Goal: Task Accomplishment & Management: Manage account settings

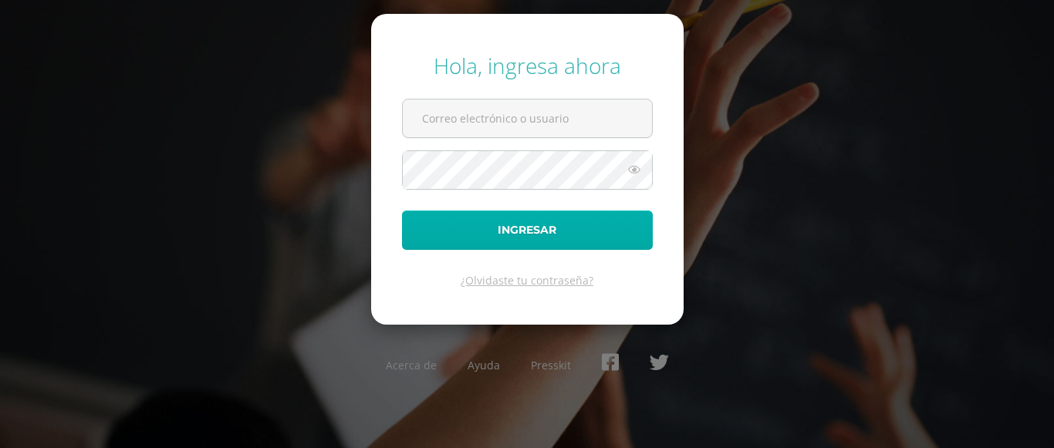
type input "[EMAIL_ADDRESS][DOMAIN_NAME]"
click at [485, 231] on button "Ingresar" at bounding box center [527, 230] width 251 height 39
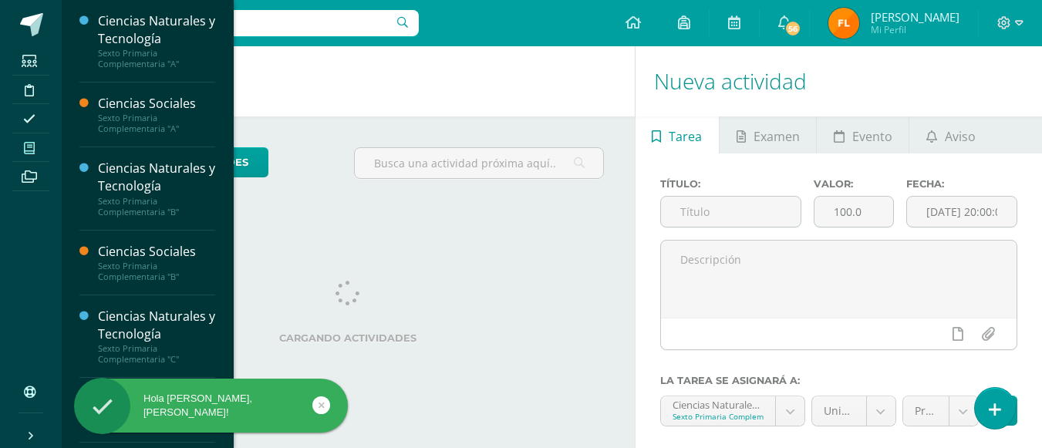
click at [33, 146] on icon at bounding box center [29, 148] width 11 height 12
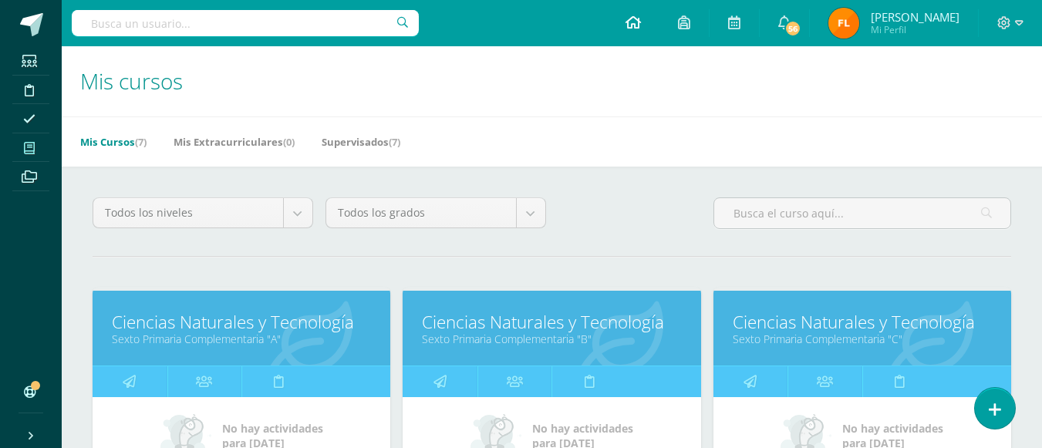
click at [641, 27] on icon at bounding box center [633, 22] width 15 height 14
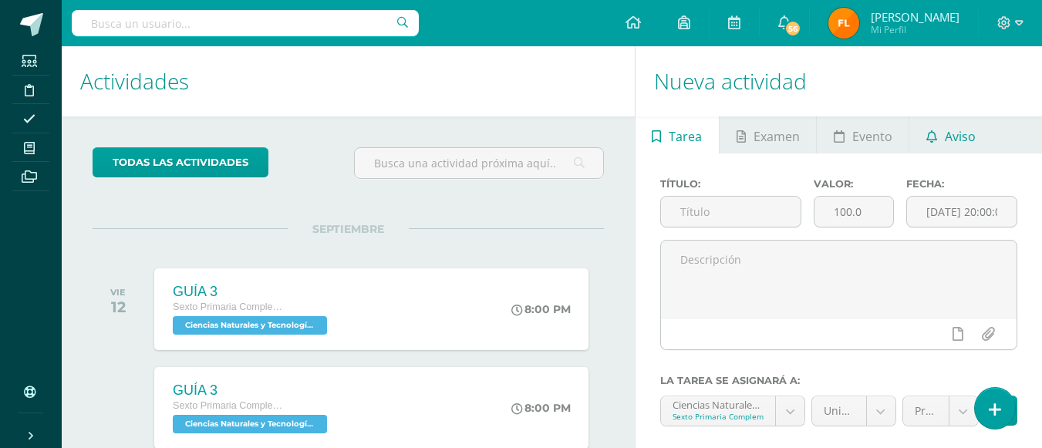
click at [952, 139] on span "Aviso" at bounding box center [960, 136] width 31 height 37
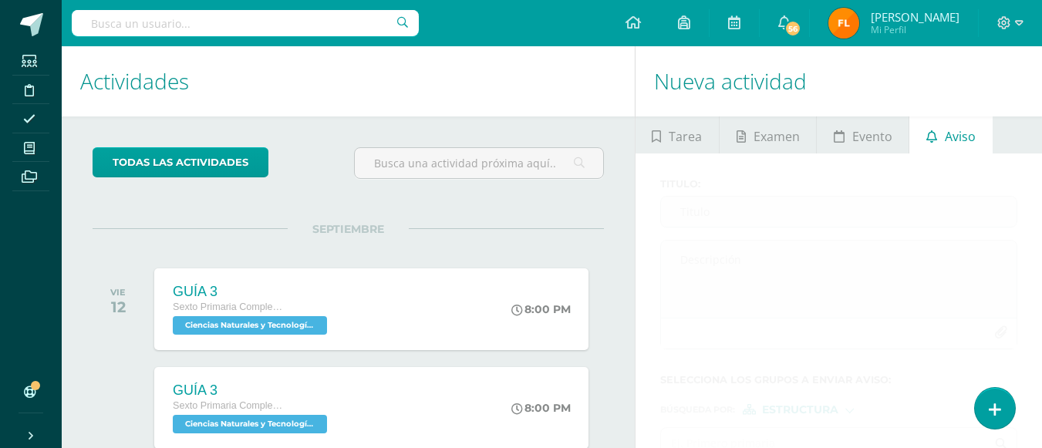
scroll to position [154, 0]
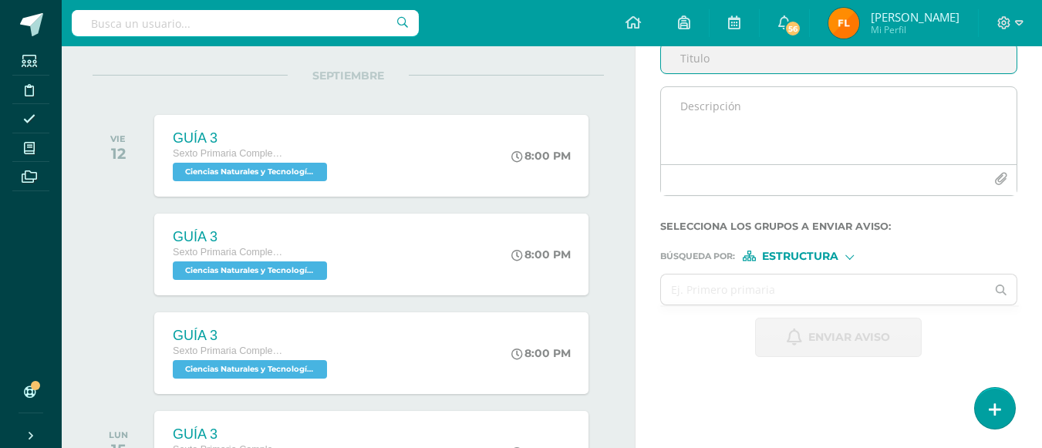
type input "t"
drag, startPoint x: 698, startPoint y: 49, endPoint x: 690, endPoint y: 94, distance: 45.4
click at [694, 58] on input "TEMARIOS CCNN Y CCSS" at bounding box center [839, 58] width 356 height 30
type input "TEMARIOS CCNN Y CCSS"
click at [690, 111] on textarea at bounding box center [839, 125] width 356 height 77
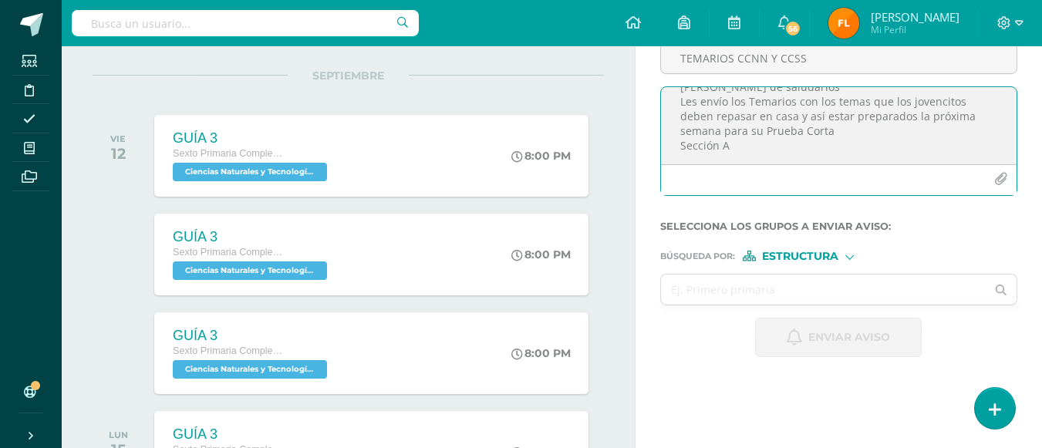
scroll to position [34, 0]
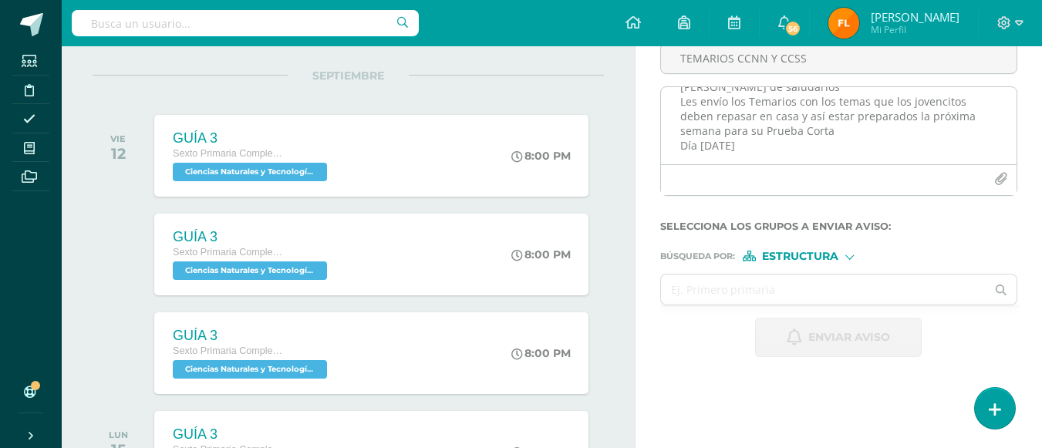
click at [752, 149] on textarea "Buen día padres de familia Gusto de saludarlos Les envío los Temarios con los t…" at bounding box center [839, 125] width 356 height 77
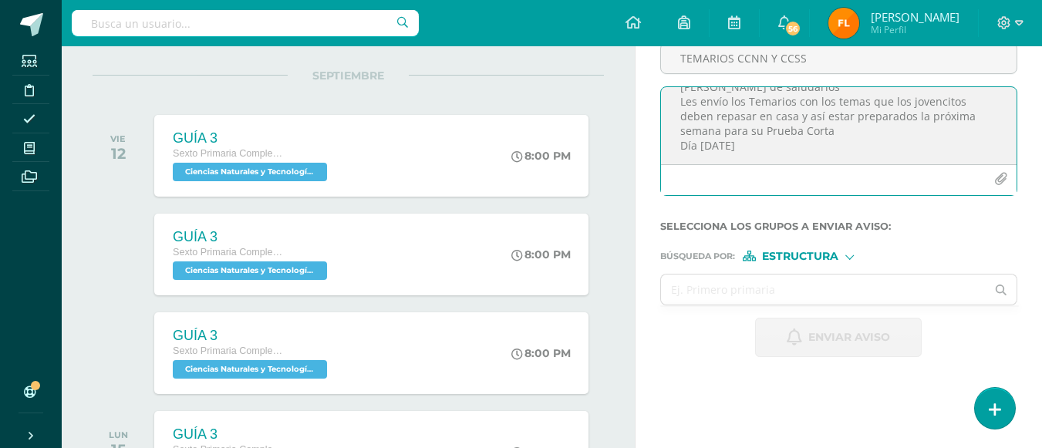
scroll to position [37, 0]
click at [874, 154] on textarea "Buen día padres de familia Gusto de saludarlos Les envío los Temarios con los t…" at bounding box center [839, 125] width 356 height 77
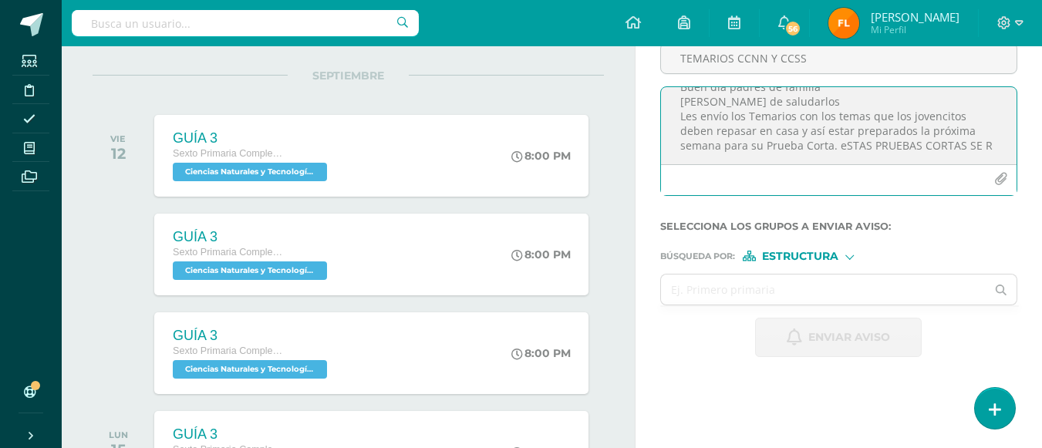
scroll to position [34, 0]
click at [851, 130] on textarea "Buen día padres de familia Gusto de saludarlos Les envío los Temarios con los t…" at bounding box center [839, 125] width 356 height 77
click at [933, 144] on textarea "Buen día padres de familia Gusto de saludarlos Les envío los Temarios con los t…" at bounding box center [839, 125] width 356 height 77
click at [931, 116] on textarea "Buen día padres de familia Gusto de saludarlos Les envío los Temarios con los t…" at bounding box center [839, 125] width 356 height 77
drag, startPoint x: 754, startPoint y: 147, endPoint x: 819, endPoint y: 132, distance: 66.5
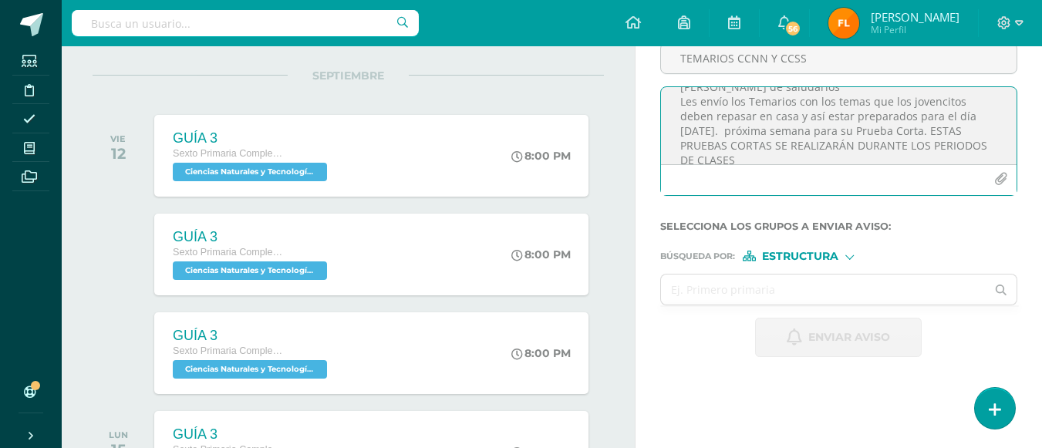
click at [819, 132] on textarea "Buen día padres de familia Gusto de saludarlos Les envío los Temarios con los t…" at bounding box center [839, 125] width 356 height 77
click at [936, 153] on textarea "Buen día padres de familia Gusto de saludarlos Les envío los Temarios con los t…" at bounding box center [839, 125] width 356 height 77
type textarea "Buen día padres de familia Gusto de saludarlos Les envío los Temarios con los t…"
click at [999, 184] on icon "button" at bounding box center [1001, 179] width 13 height 13
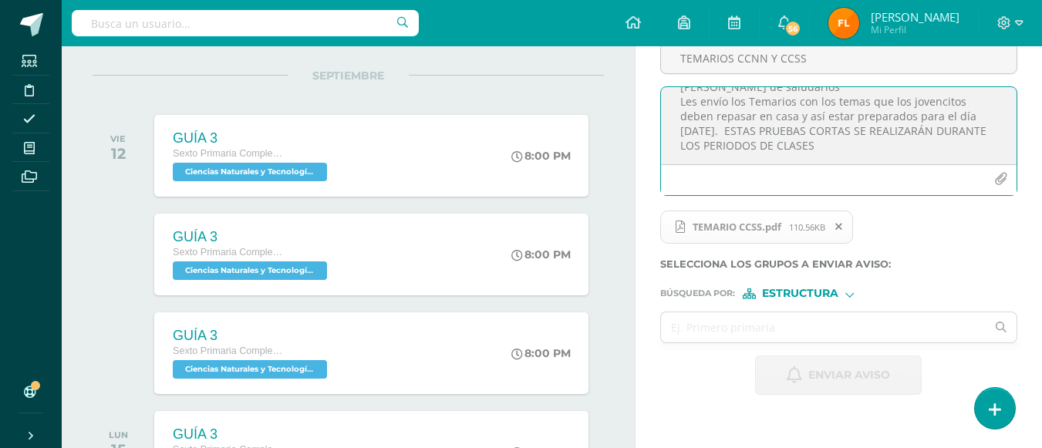
click at [1002, 181] on icon "button" at bounding box center [1001, 179] width 13 height 13
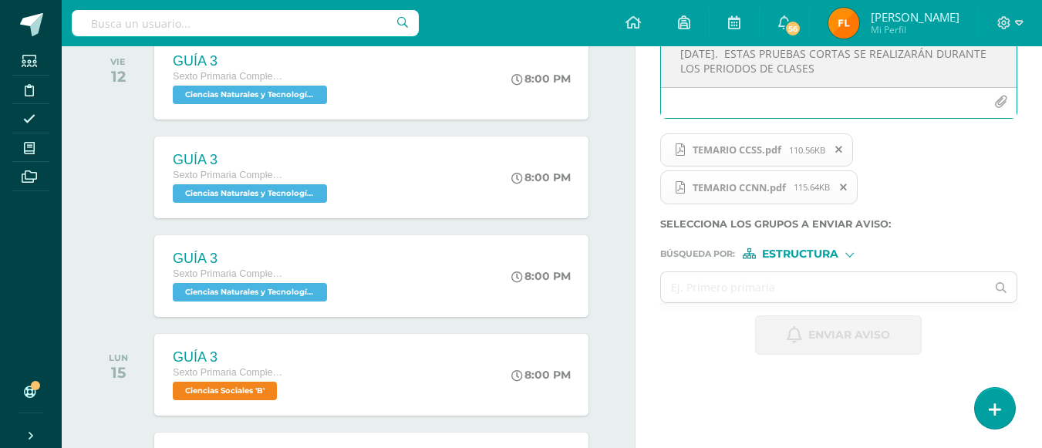
scroll to position [308, 0]
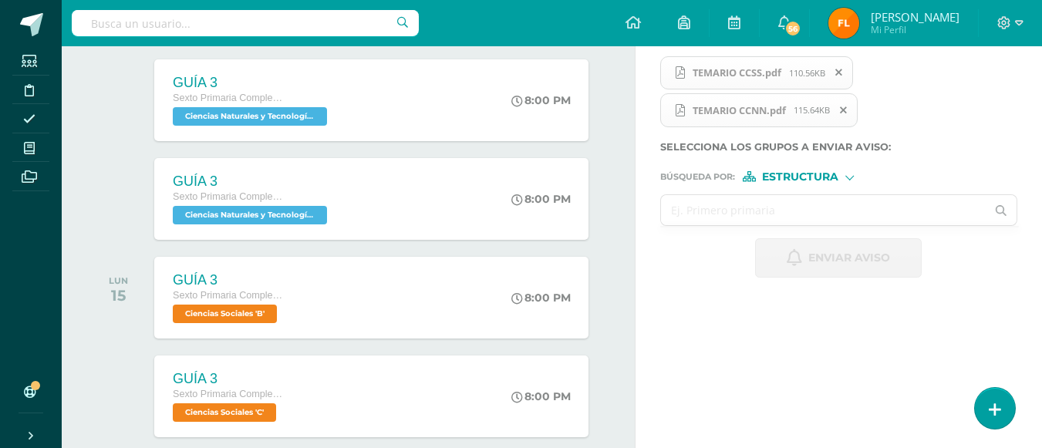
click at [738, 205] on input "text" at bounding box center [824, 210] width 326 height 30
type input "sexto"
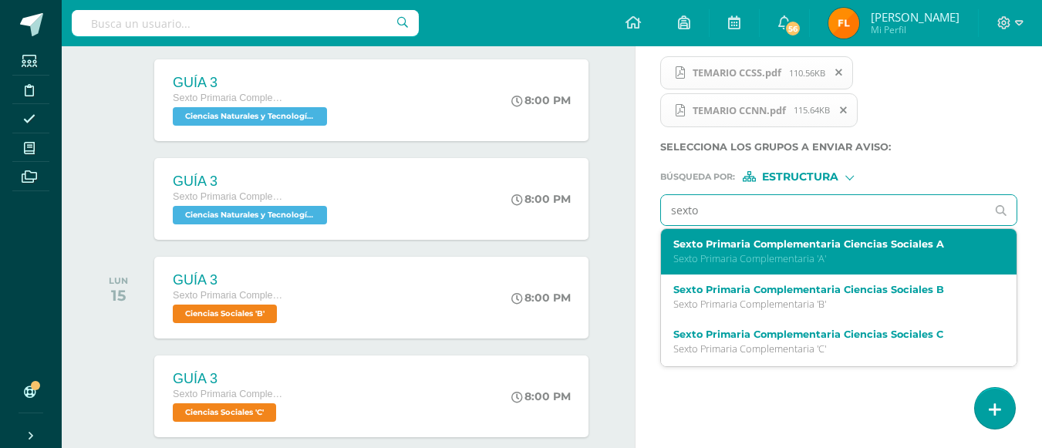
click at [738, 238] on div "Sexto Primaria Complementaria Ciencias Sociales A Sexto Primaria Complementaria…" at bounding box center [839, 252] width 356 height 46
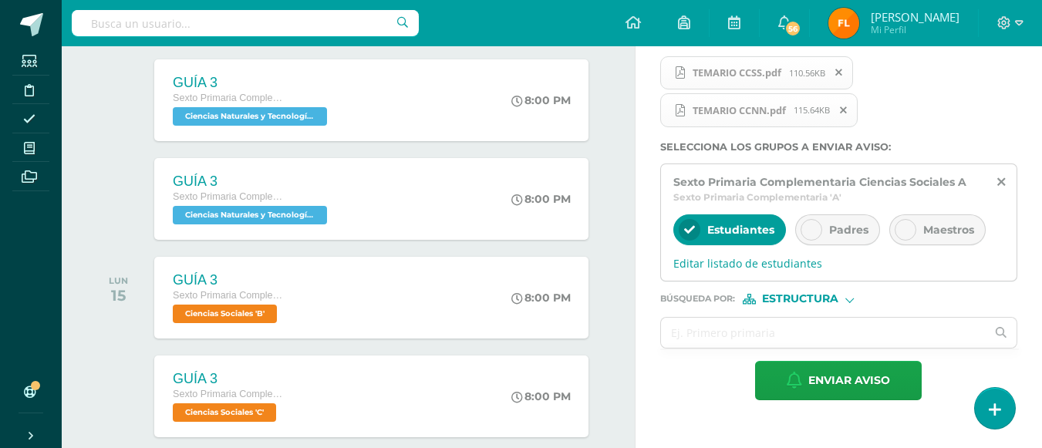
click at [812, 227] on icon at bounding box center [811, 230] width 11 height 11
click at [711, 331] on input "text" at bounding box center [824, 333] width 326 height 30
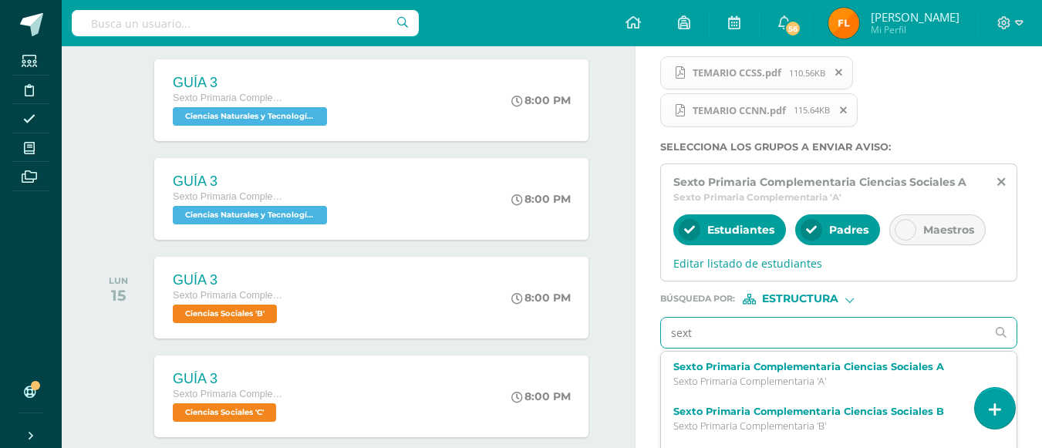
type input "sexto"
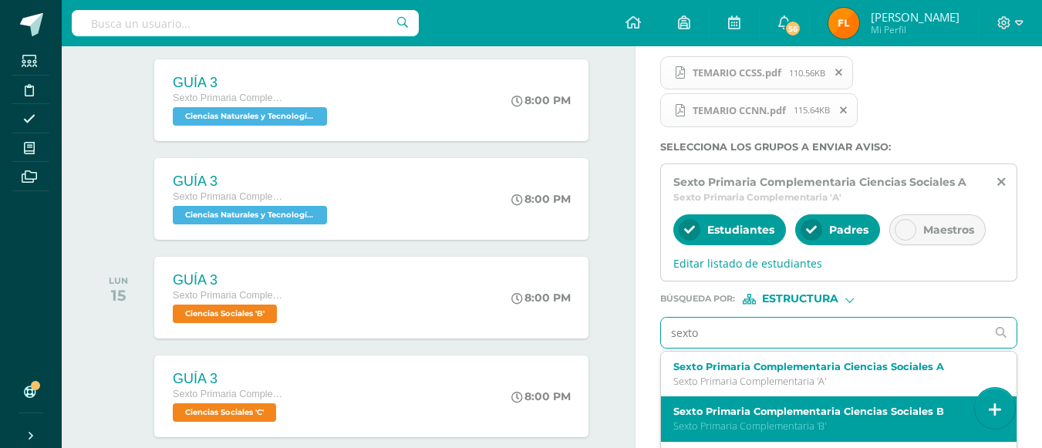
click at [733, 413] on label "Sexto Primaria Complementaria Ciencias Sociales B" at bounding box center [833, 412] width 318 height 12
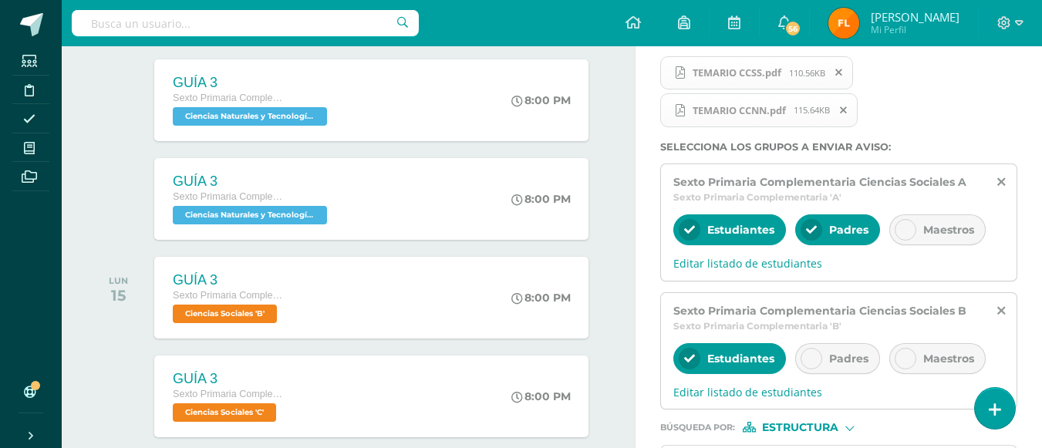
click at [813, 367] on div at bounding box center [812, 359] width 22 height 22
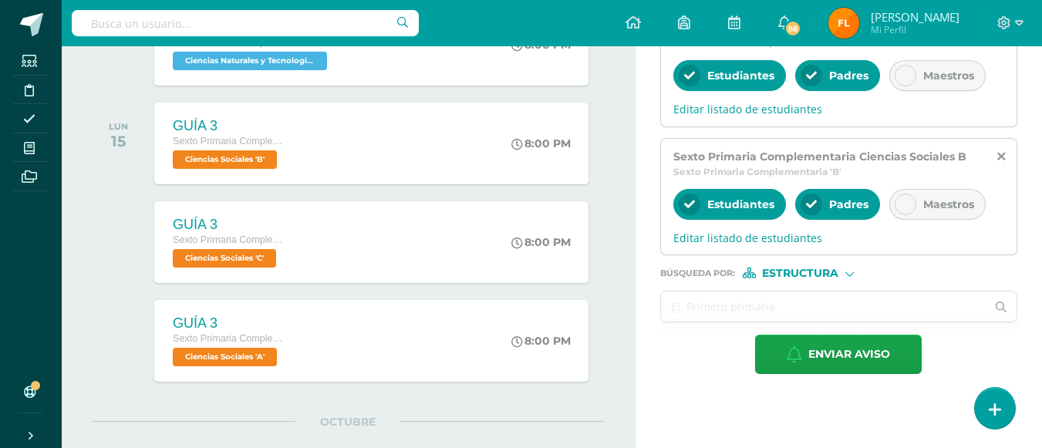
click at [719, 299] on input "text" at bounding box center [824, 307] width 326 height 30
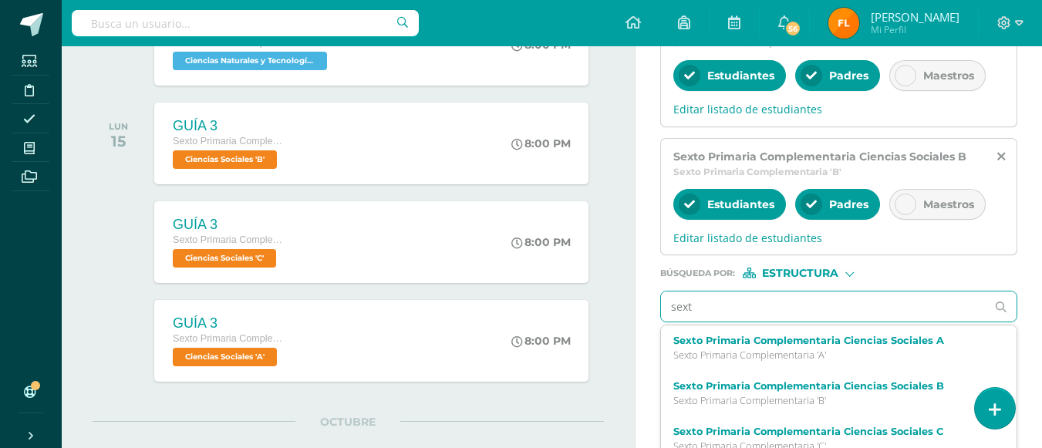
type input "sexto"
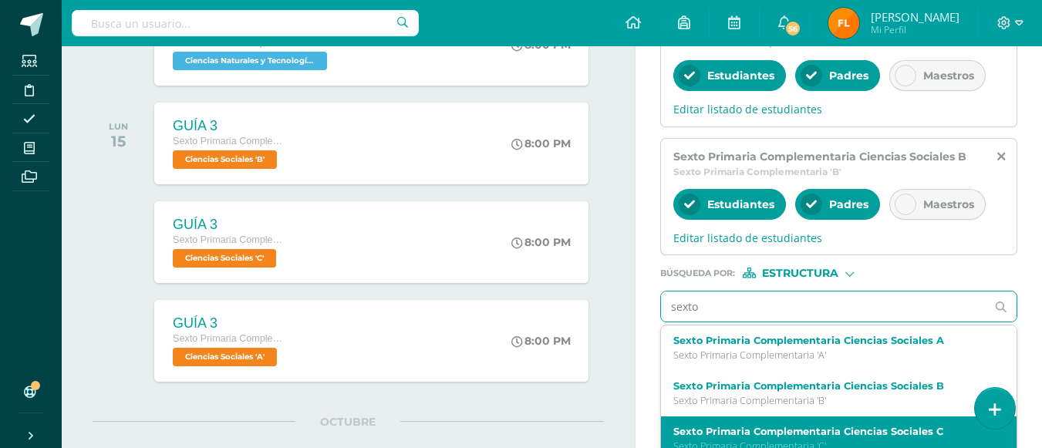
click at [743, 430] on label "Sexto Primaria Complementaria Ciencias Sociales C" at bounding box center [833, 432] width 318 height 12
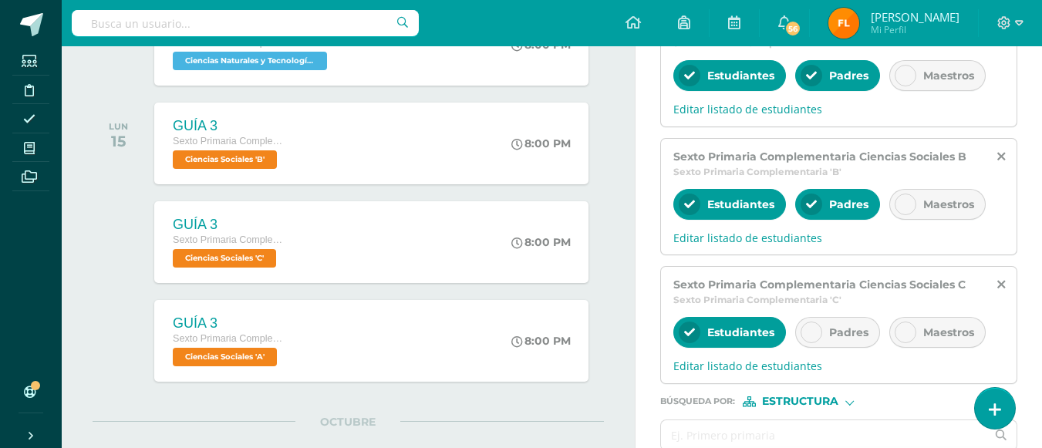
click at [810, 329] on icon at bounding box center [811, 332] width 11 height 11
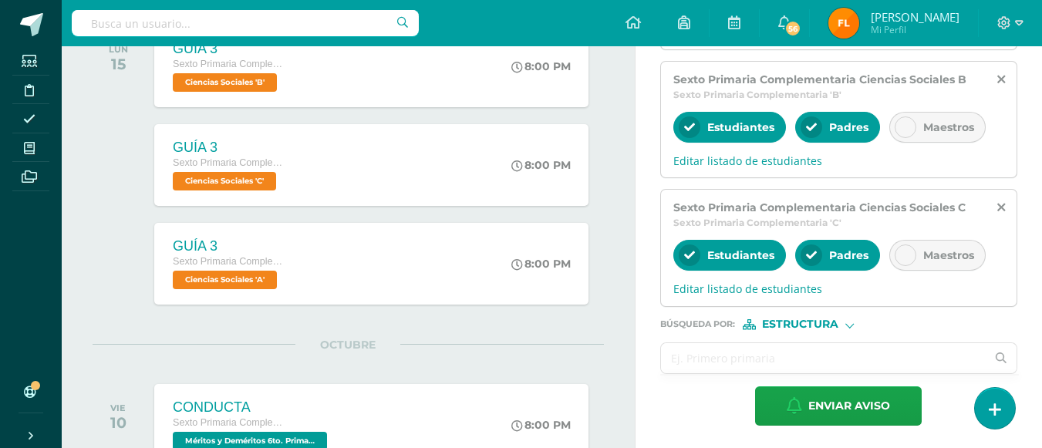
click at [792, 354] on input "text" at bounding box center [824, 358] width 326 height 30
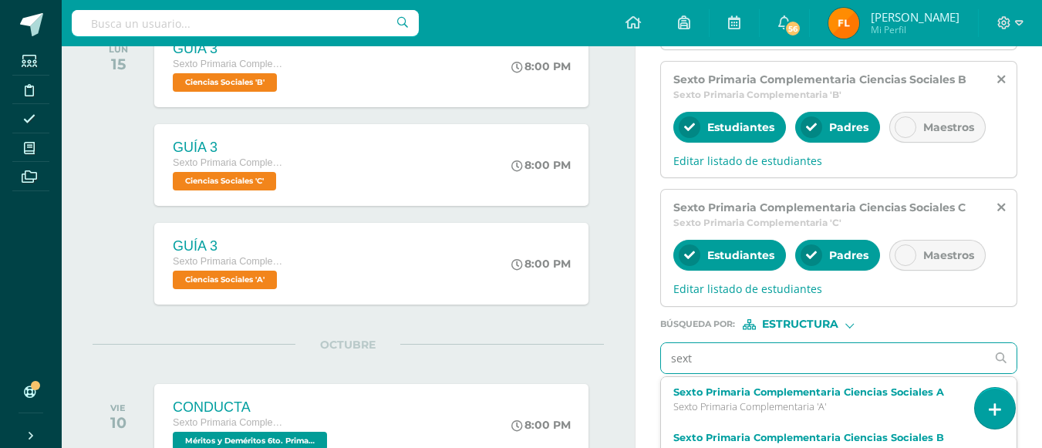
type input "sexto"
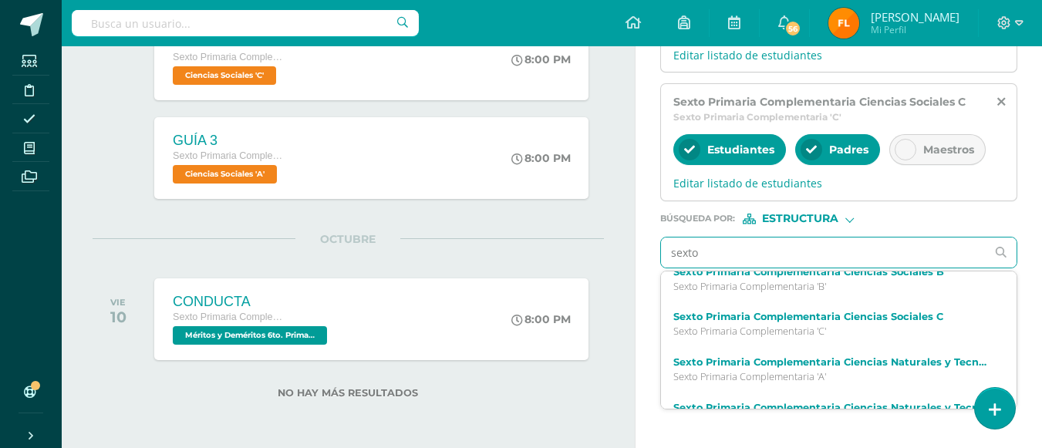
scroll to position [79, 0]
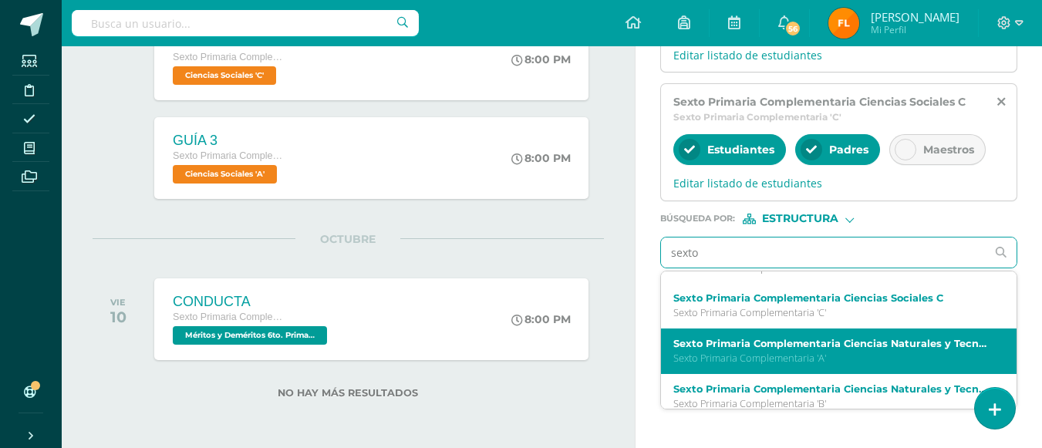
click at [850, 356] on p "Sexto Primaria Complementaria 'A'" at bounding box center [833, 358] width 318 height 13
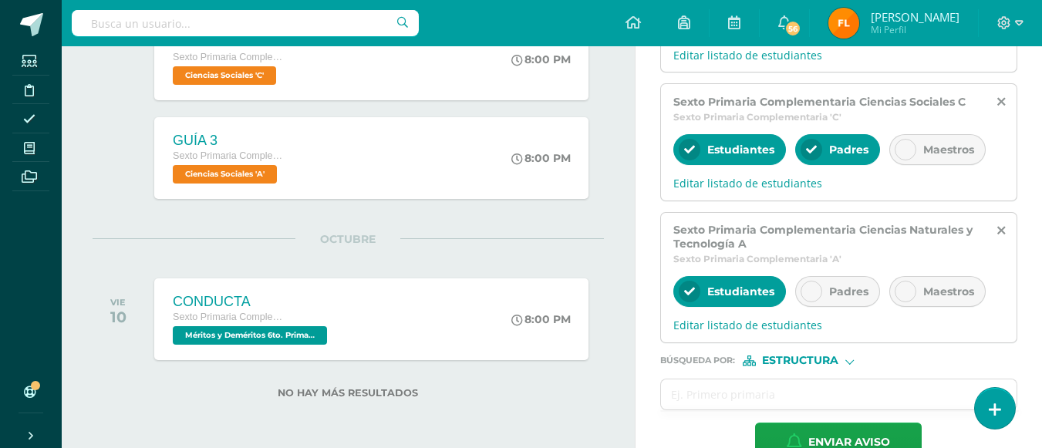
click at [818, 288] on div at bounding box center [812, 292] width 22 height 22
click at [784, 389] on input "text" at bounding box center [824, 395] width 326 height 30
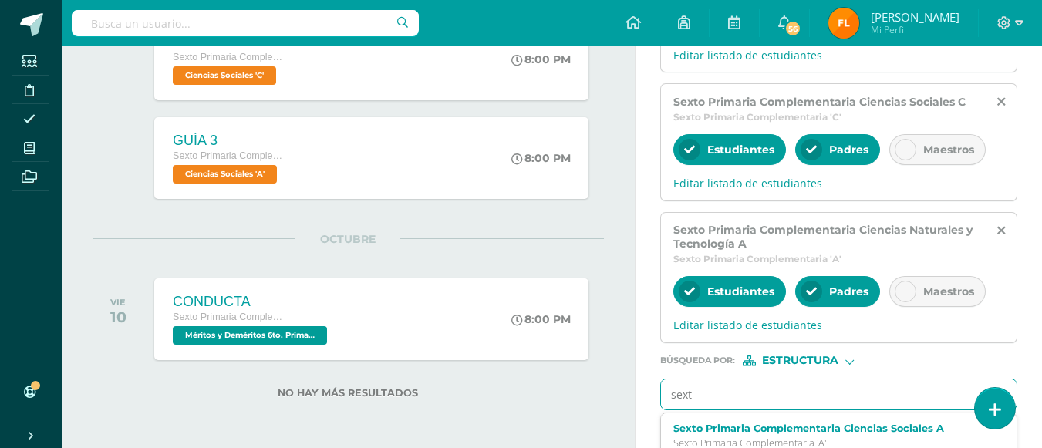
type input "sexto"
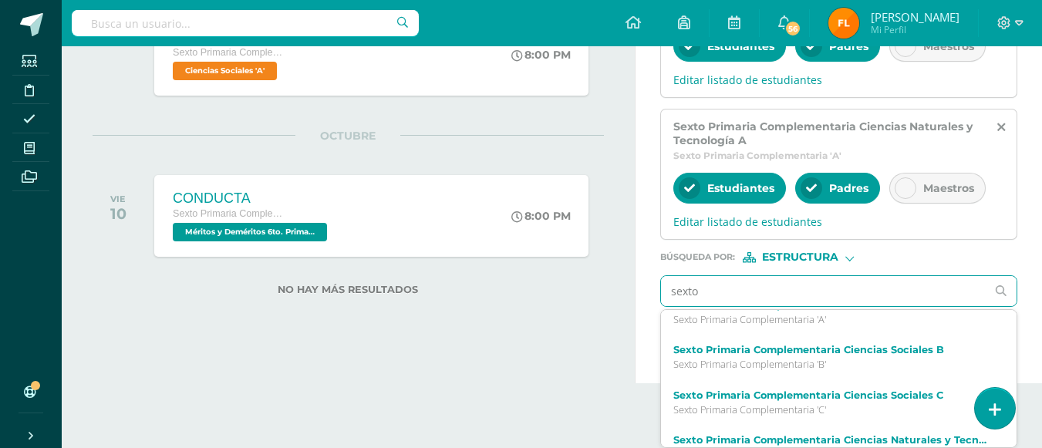
scroll to position [27, 0]
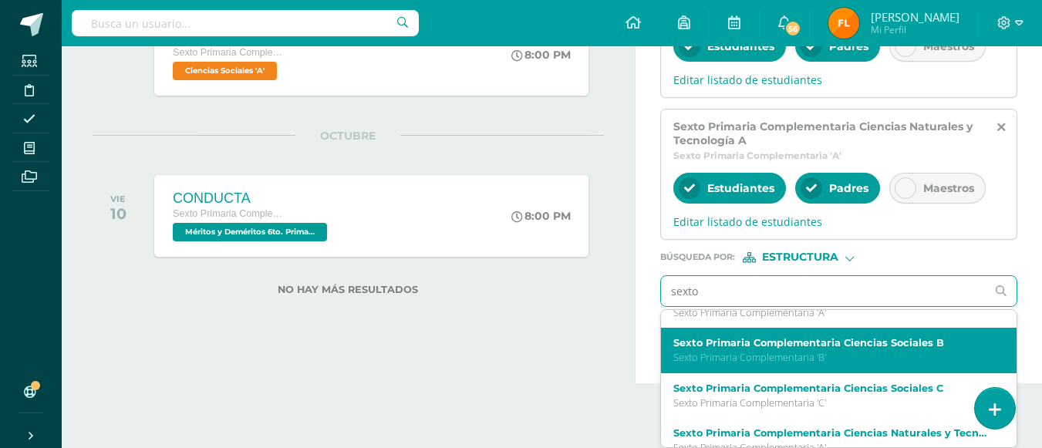
click at [841, 357] on p "Sexto Primaria Complementaria 'B'" at bounding box center [833, 357] width 318 height 13
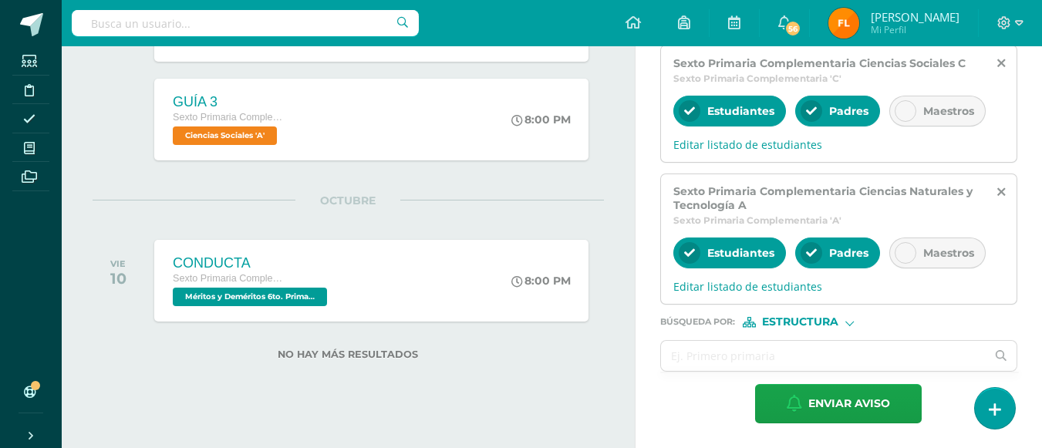
scroll to position [684, 0]
click at [709, 362] on input "text" at bounding box center [824, 356] width 326 height 30
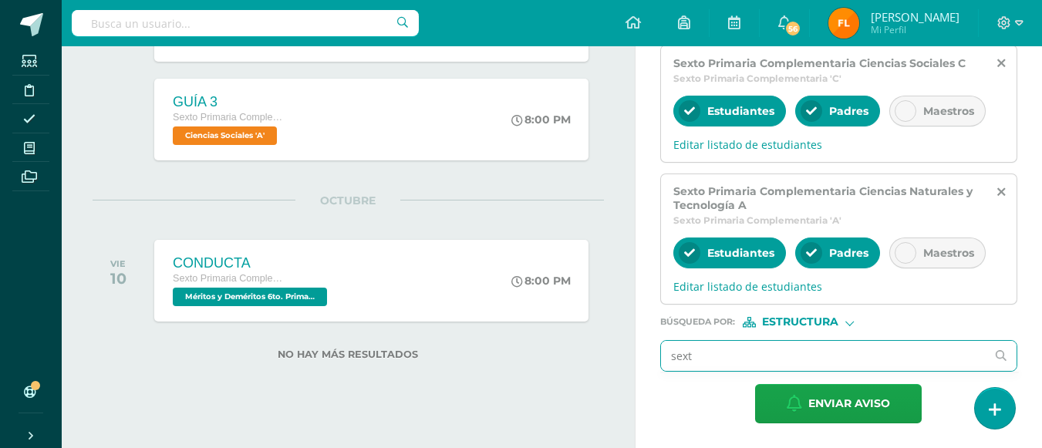
type input "sexto"
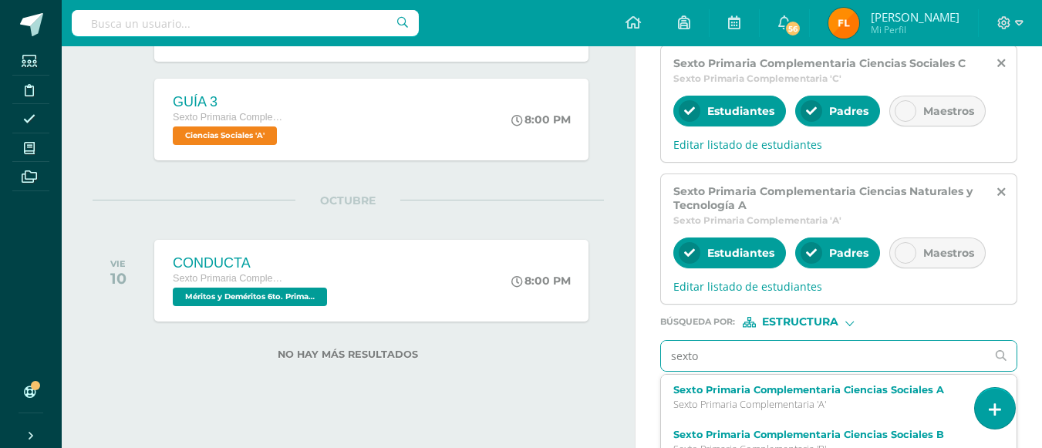
scroll to position [748, 0]
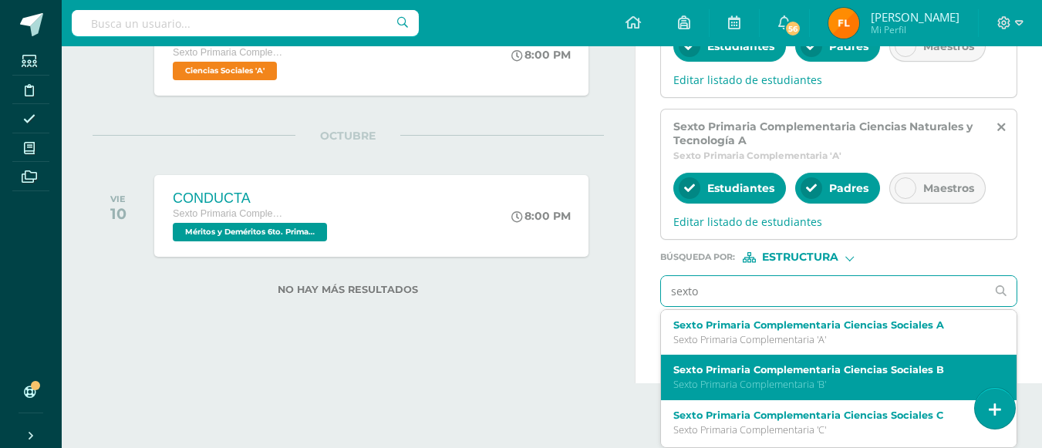
click at [869, 371] on label "Sexto Primaria Complementaria Ciencias Sociales B" at bounding box center [833, 370] width 318 height 12
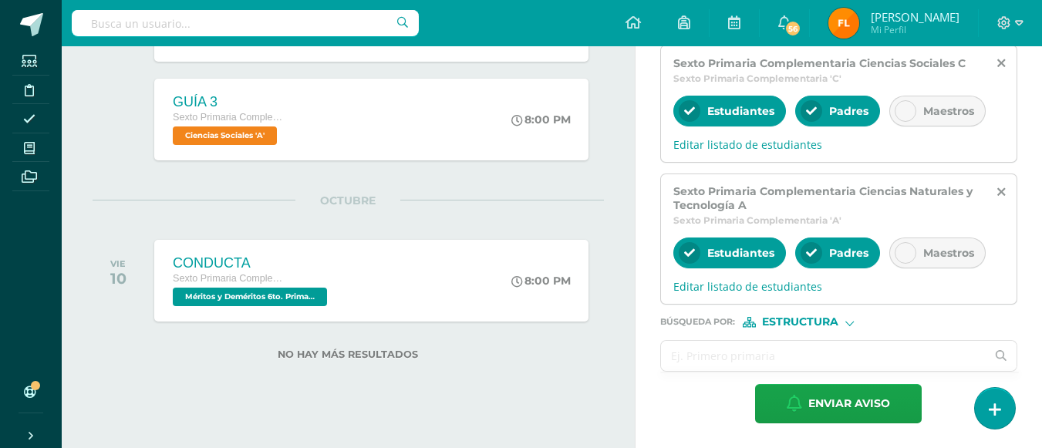
click at [756, 354] on input "text" at bounding box center [824, 356] width 326 height 30
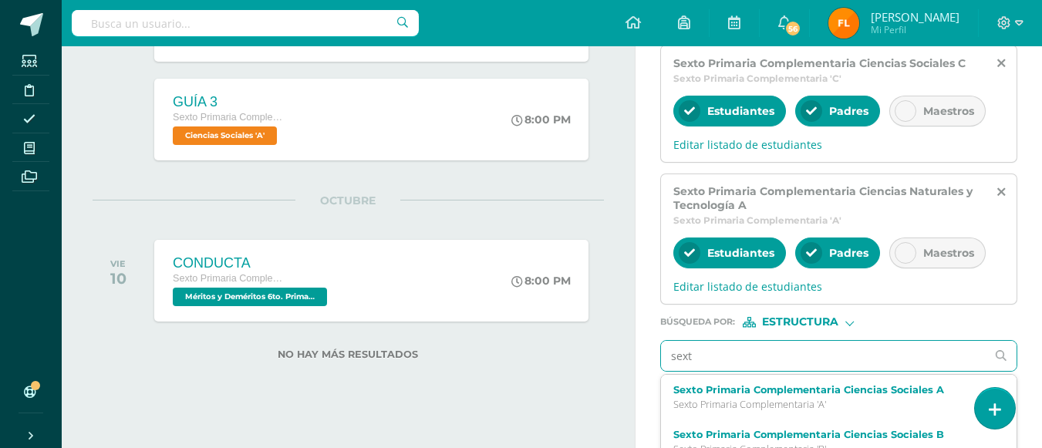
type input "sexto"
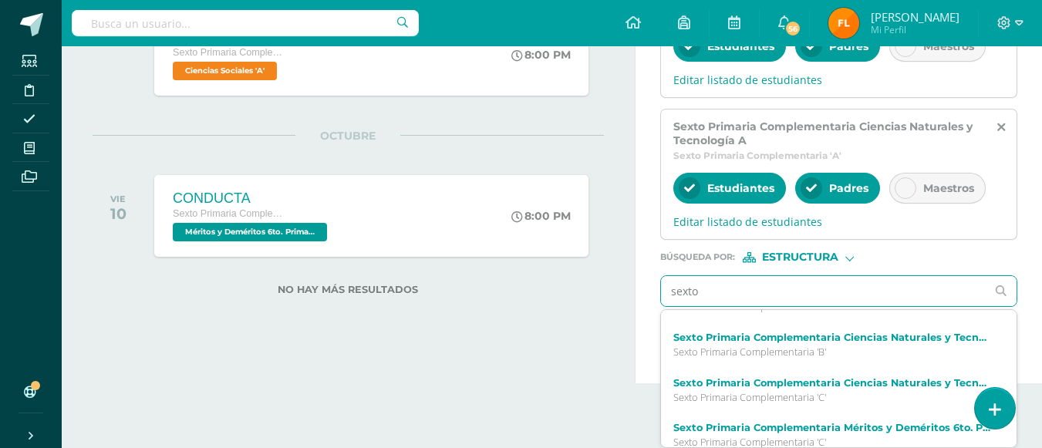
scroll to position [179, 0]
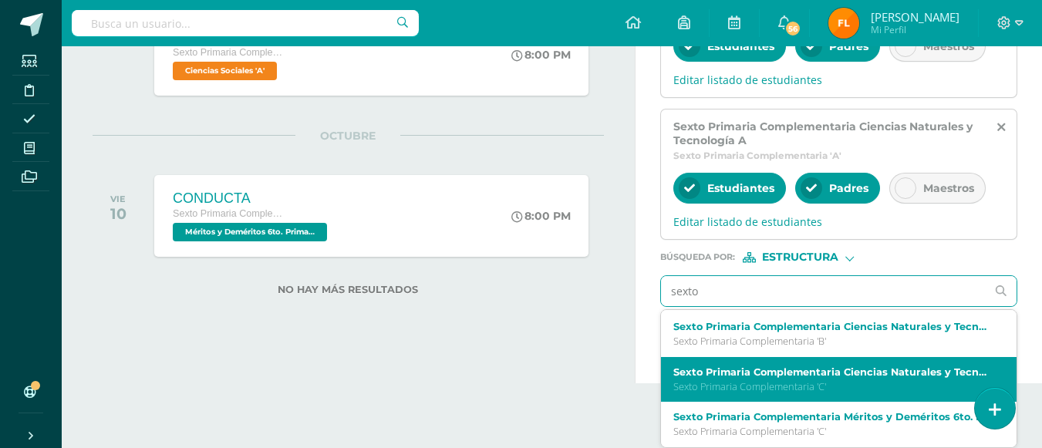
click at [847, 382] on p "Sexto Primaria Complementaria 'C'" at bounding box center [833, 386] width 318 height 13
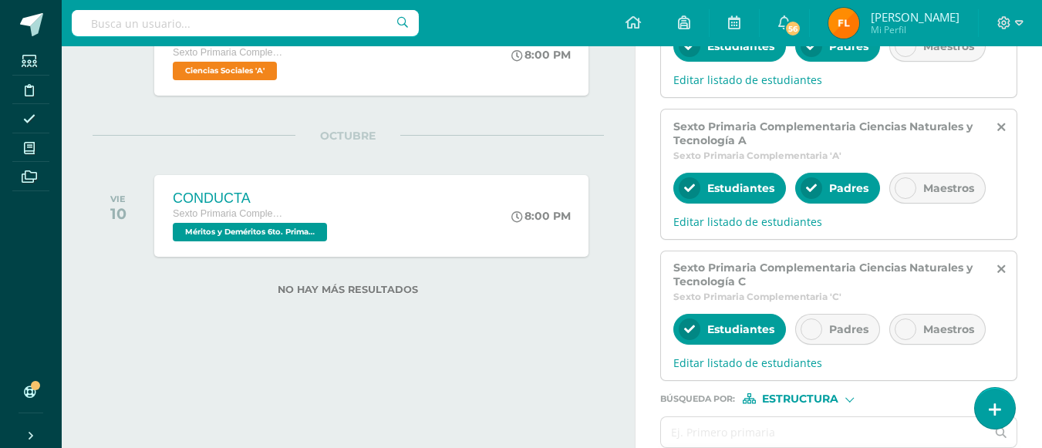
click at [815, 329] on icon at bounding box center [811, 329] width 11 height 11
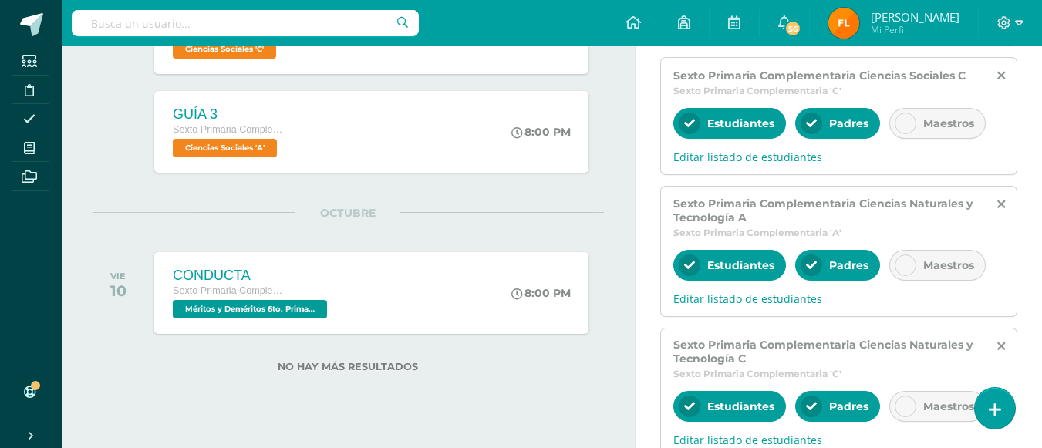
scroll to position [825, 0]
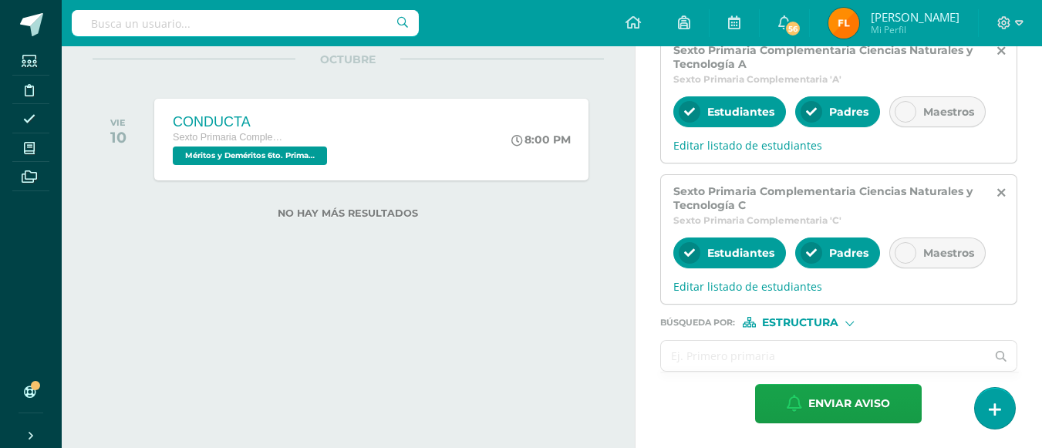
click at [775, 353] on input "text" at bounding box center [824, 356] width 326 height 30
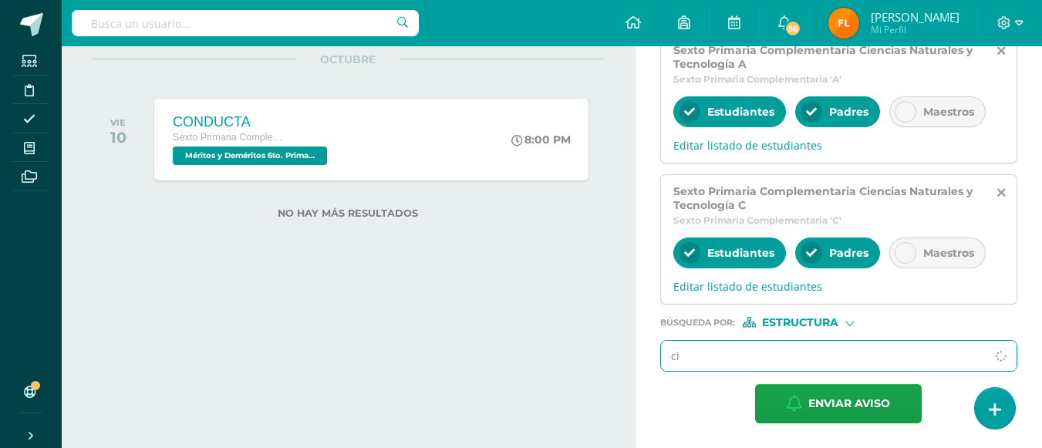
type input "c"
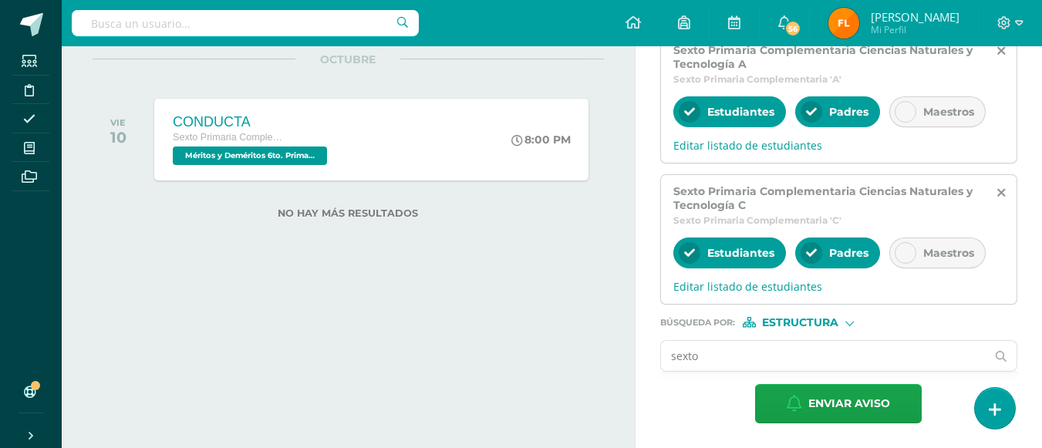
click at [870, 353] on input "sexto" at bounding box center [824, 356] width 326 height 30
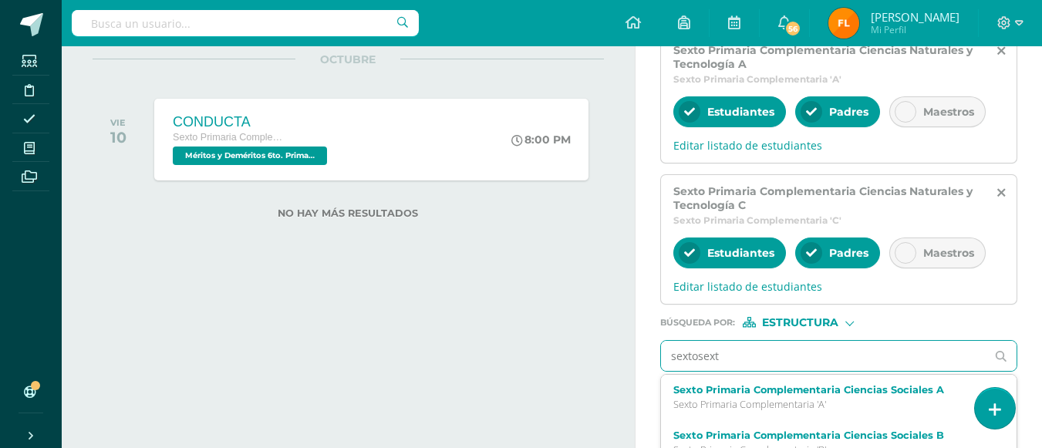
type input "sextosexto"
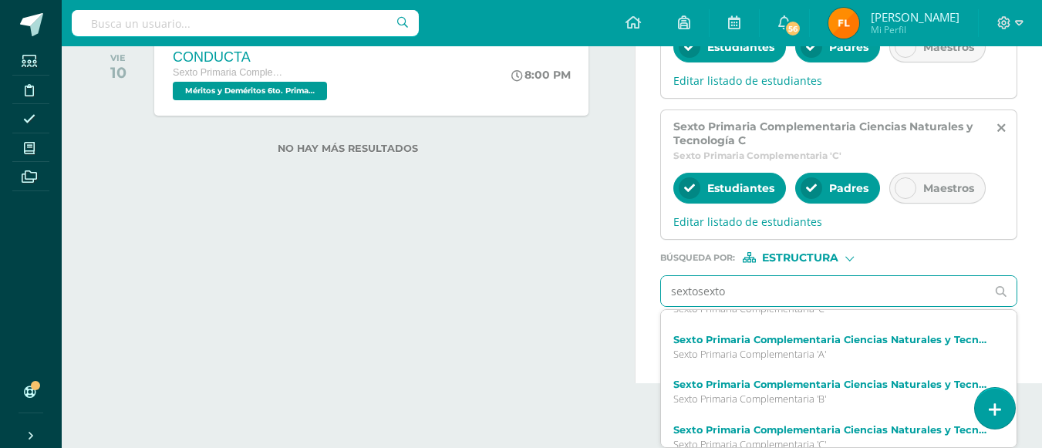
scroll to position [179, 0]
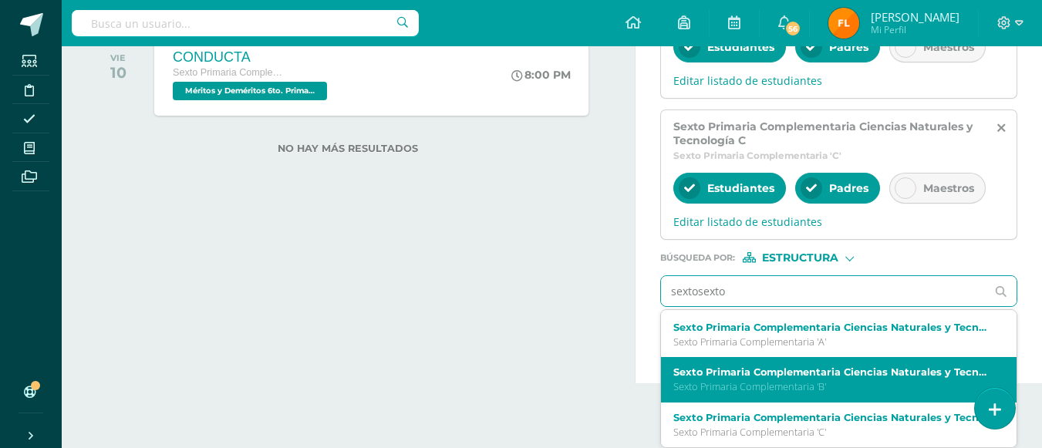
click at [816, 383] on p "Sexto Primaria Complementaria 'B'" at bounding box center [833, 386] width 318 height 13
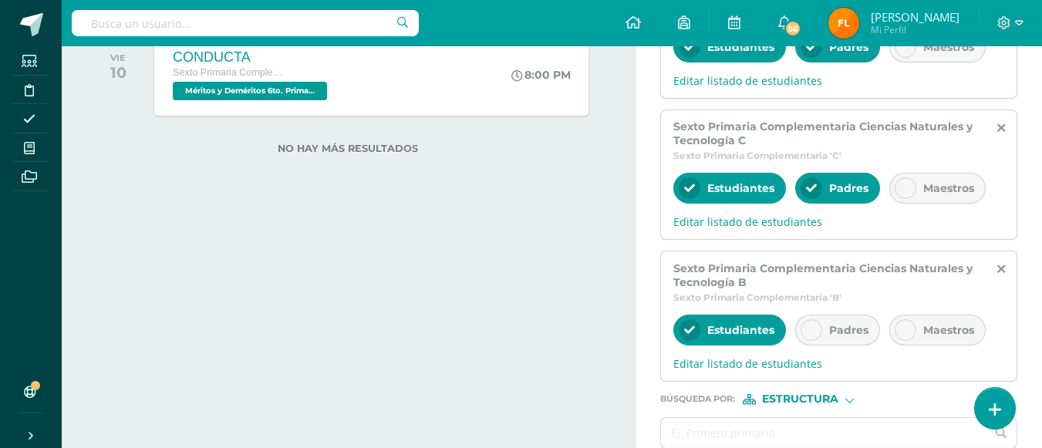
click at [811, 333] on icon at bounding box center [811, 330] width 11 height 11
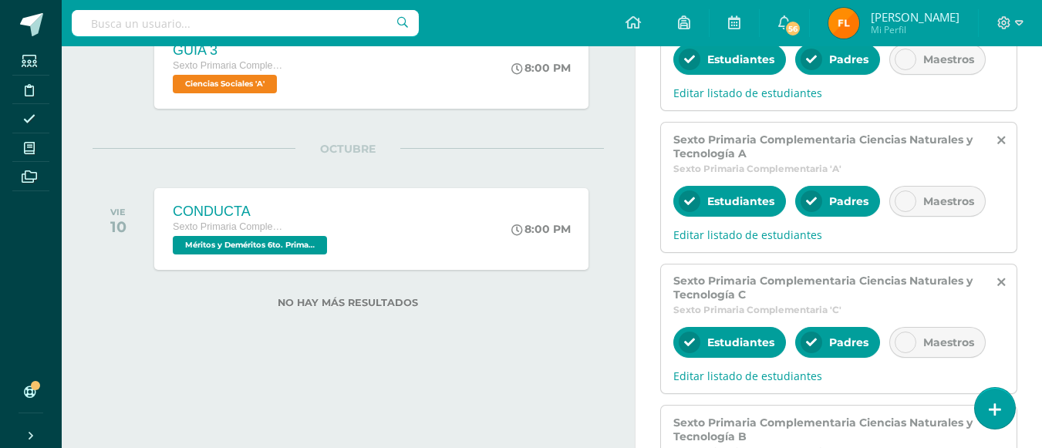
scroll to position [967, 0]
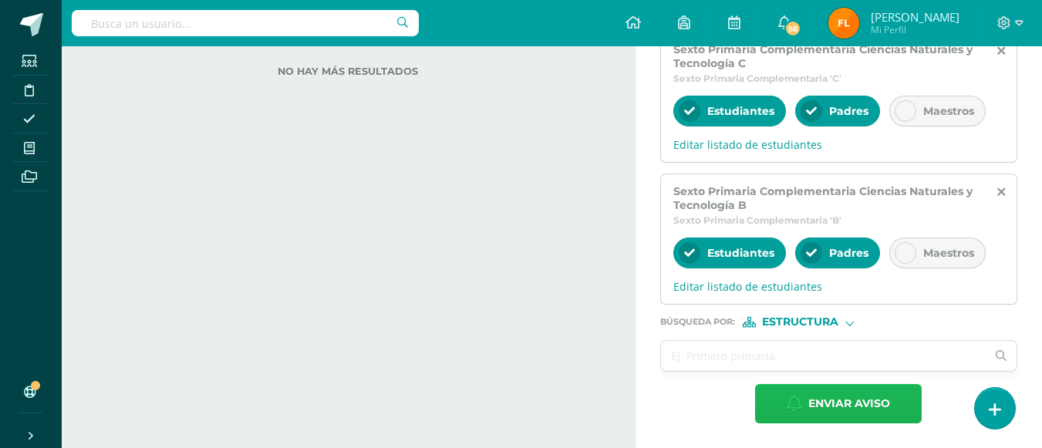
click at [830, 401] on span "Enviar aviso" at bounding box center [850, 404] width 82 height 38
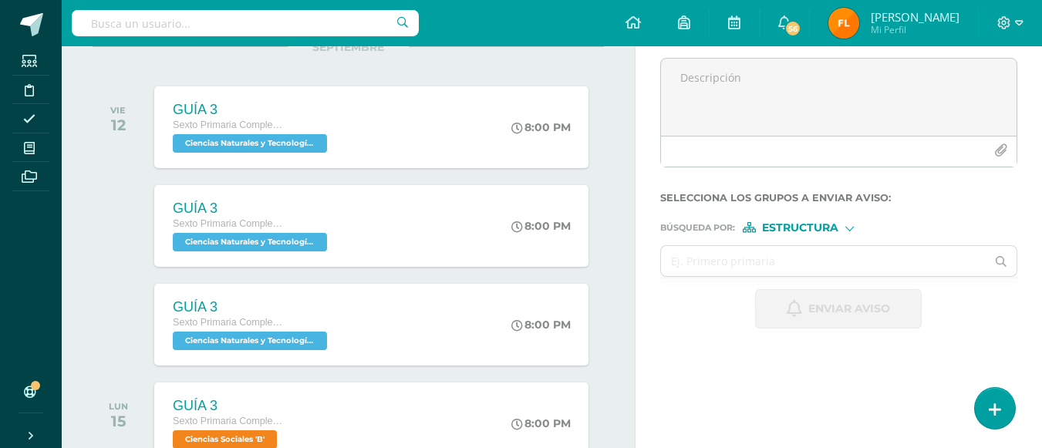
scroll to position [28, 0]
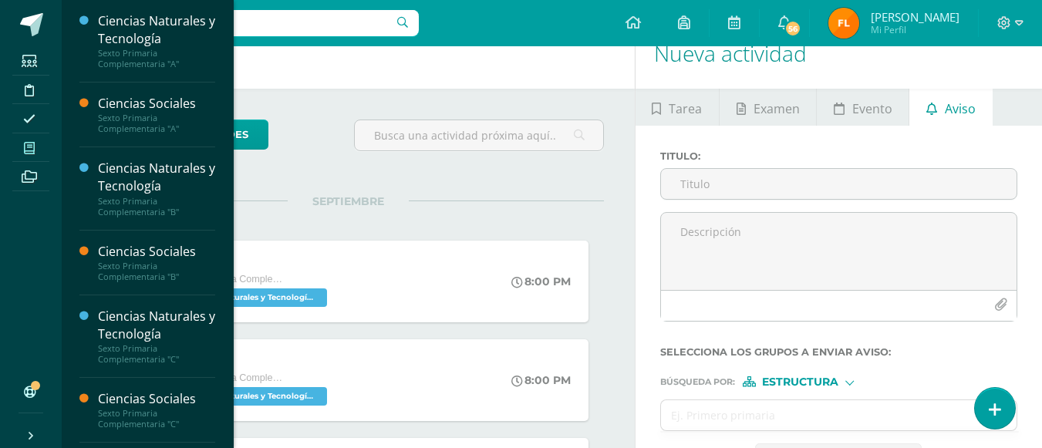
click at [30, 151] on icon at bounding box center [29, 148] width 11 height 12
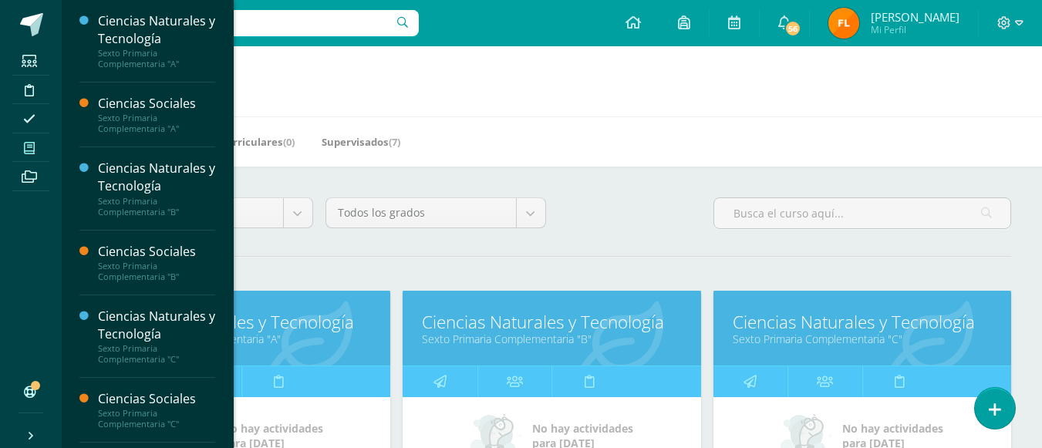
click at [238, 328] on link "Ciencias Naturales y Tecnología" at bounding box center [241, 322] width 259 height 24
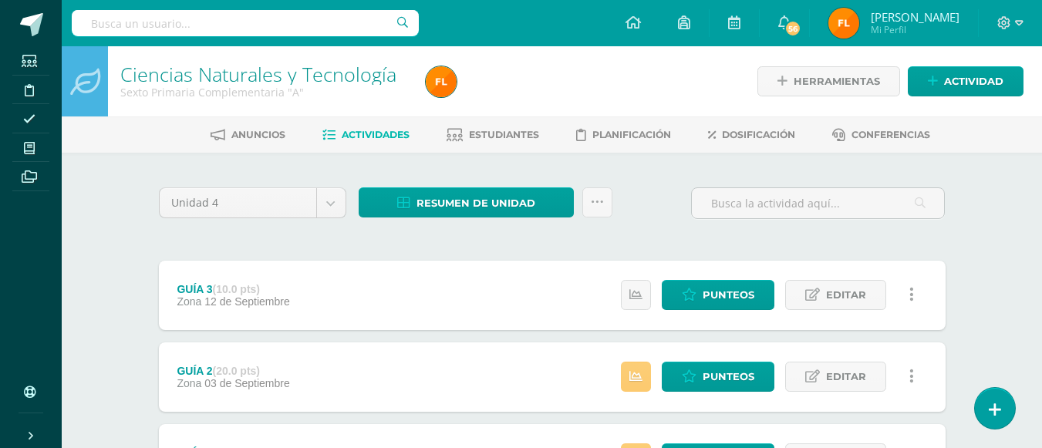
scroll to position [148, 0]
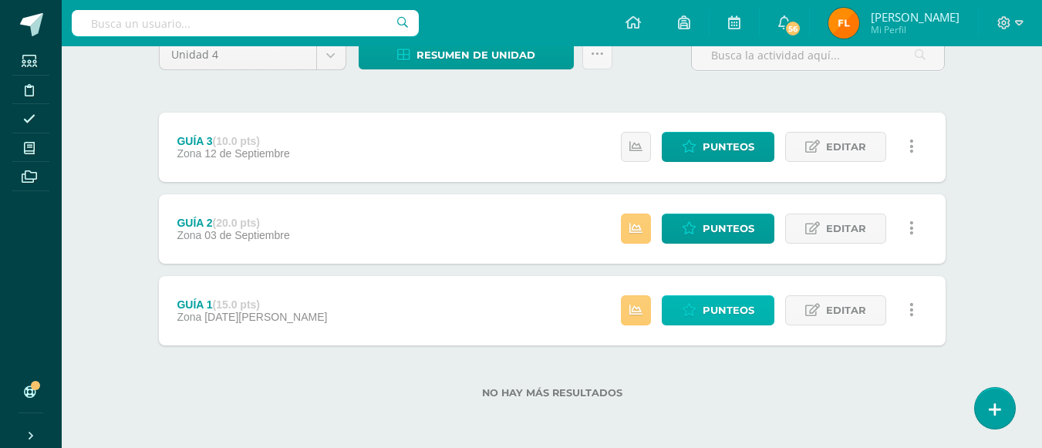
click at [718, 312] on span "Punteos" at bounding box center [729, 310] width 52 height 29
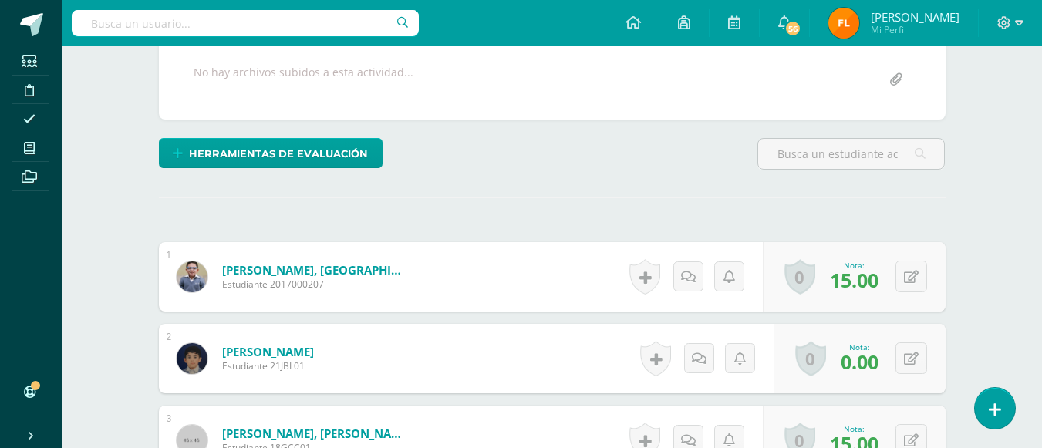
scroll to position [386, 0]
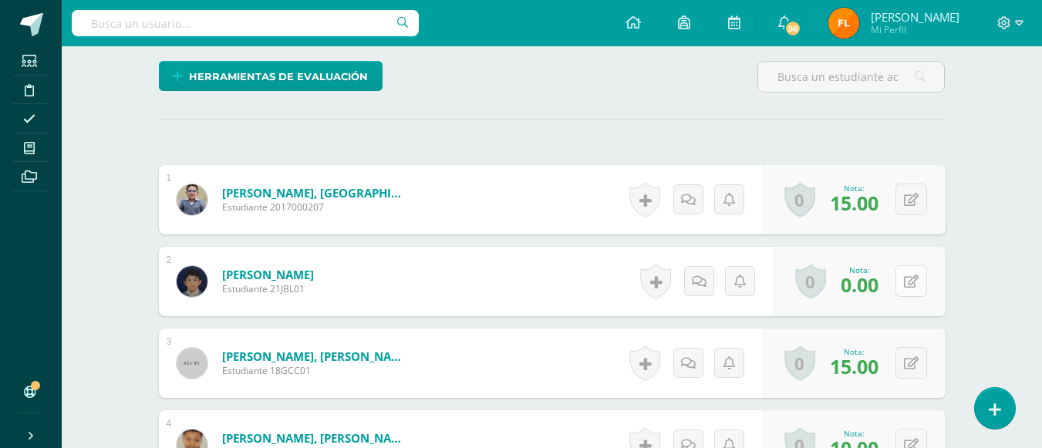
click at [920, 276] on button at bounding box center [912, 281] width 32 height 32
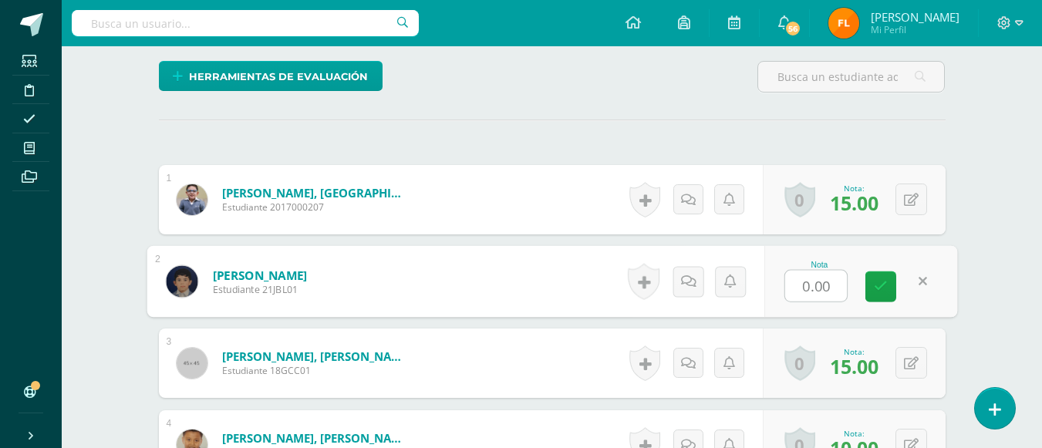
click at [822, 288] on input "0.00" at bounding box center [817, 286] width 62 height 31
click at [835, 289] on input "0.00" at bounding box center [817, 286] width 62 height 31
type input "0"
type input "6"
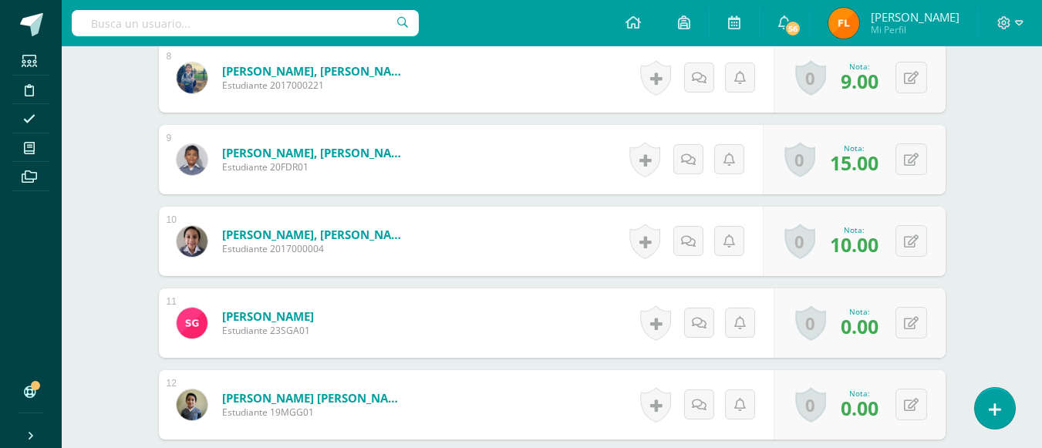
scroll to position [1157, 0]
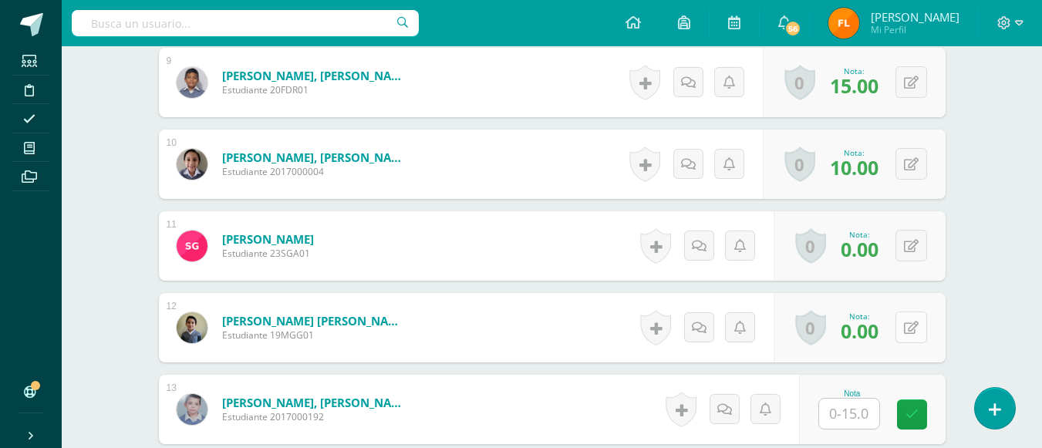
click at [905, 336] on button at bounding box center [912, 328] width 32 height 32
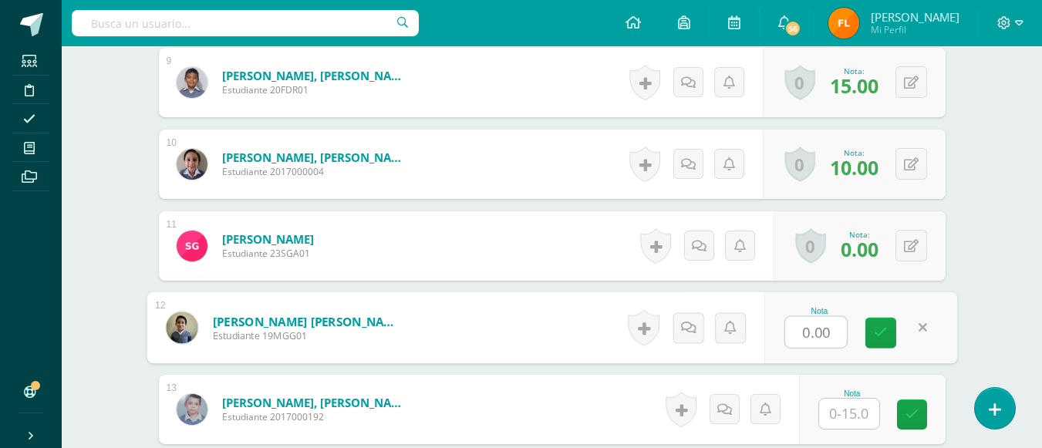
click at [836, 340] on input "0.00" at bounding box center [817, 332] width 62 height 31
type input "0"
type input "5"
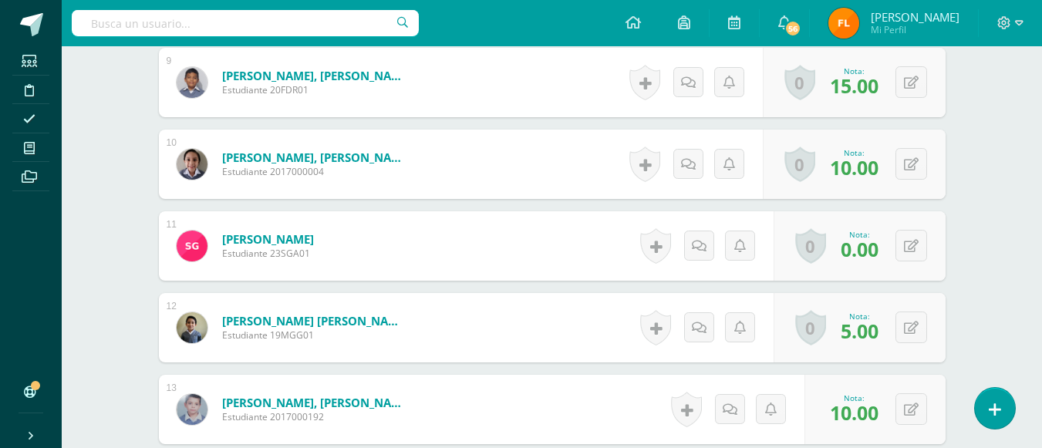
scroll to position [1235, 0]
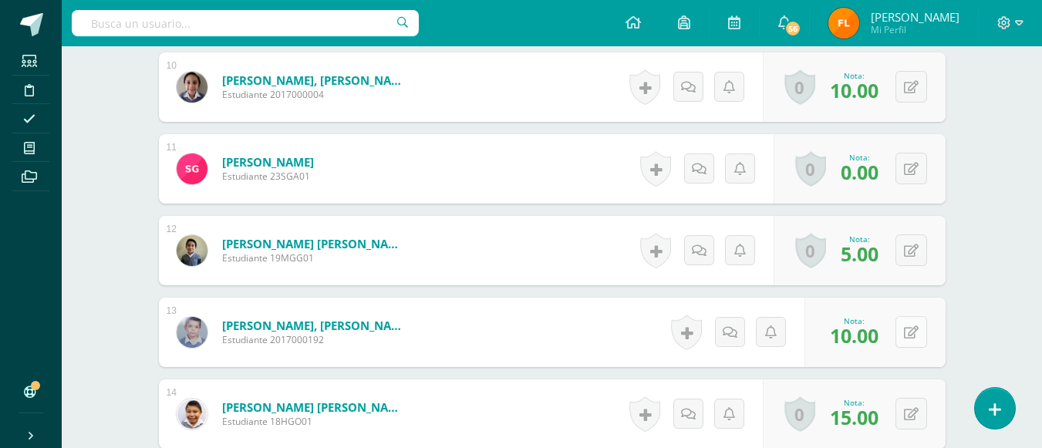
click at [908, 328] on button at bounding box center [912, 332] width 32 height 32
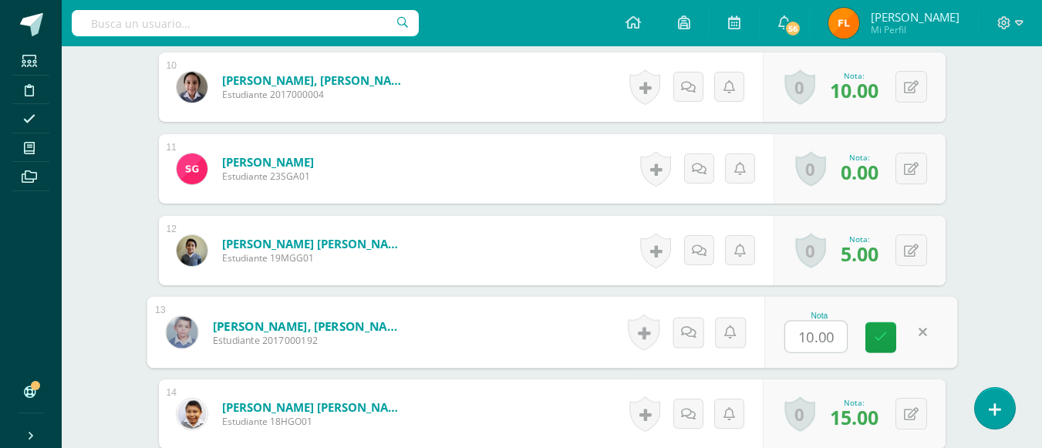
click at [841, 338] on input "10.00" at bounding box center [817, 337] width 62 height 31
type input "1"
type input "15"
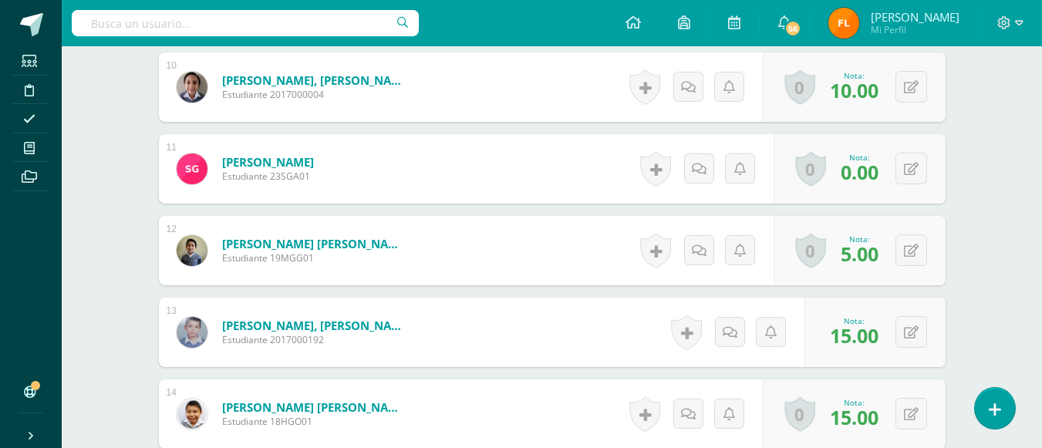
scroll to position [1389, 0]
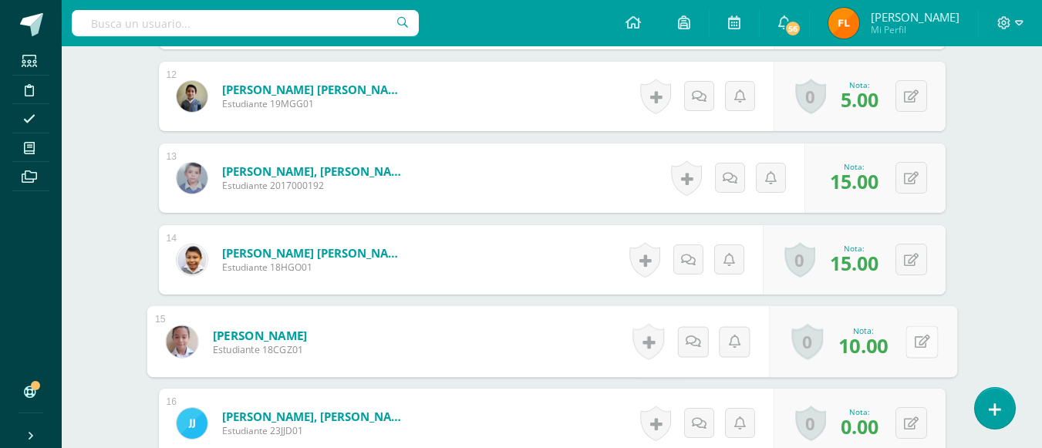
click at [917, 344] on icon at bounding box center [921, 341] width 15 height 13
click at [840, 347] on input "10.00" at bounding box center [817, 346] width 62 height 31
type input "1"
type input "5"
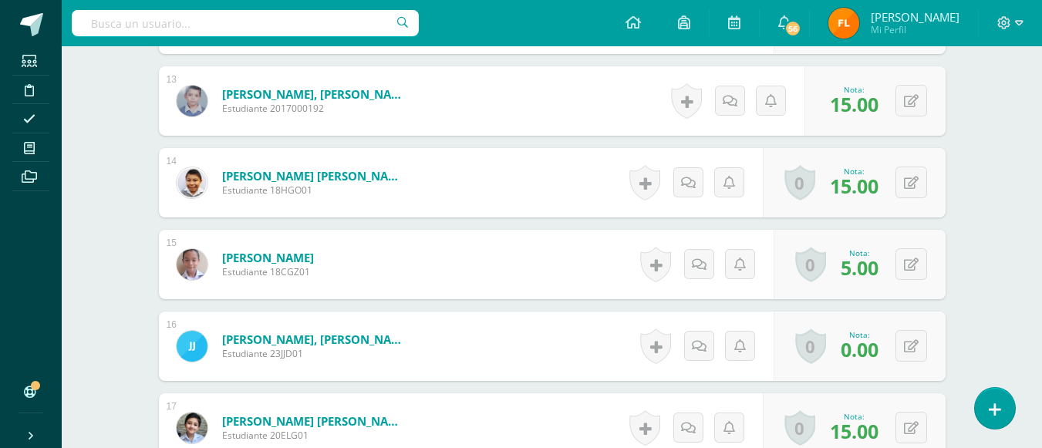
scroll to position [1543, 0]
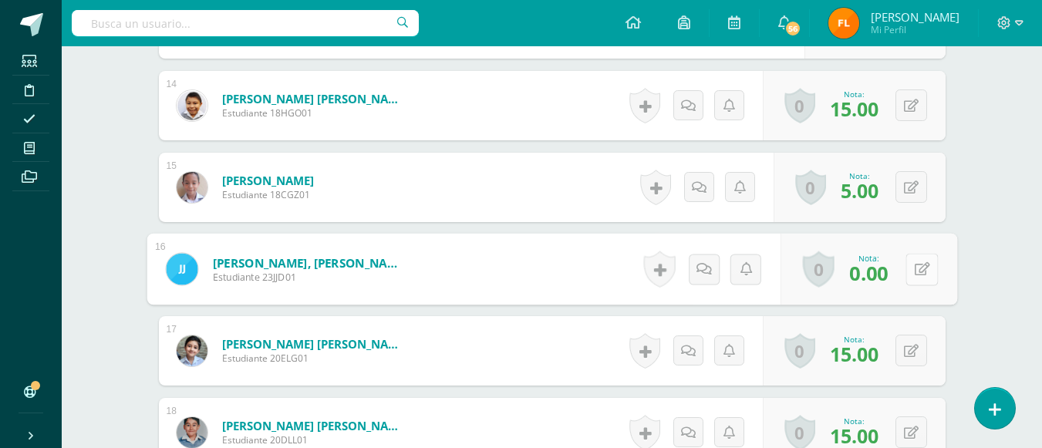
click at [907, 272] on button at bounding box center [922, 269] width 32 height 32
click at [836, 271] on input "0.00" at bounding box center [817, 273] width 62 height 31
type input "0"
type input "14"
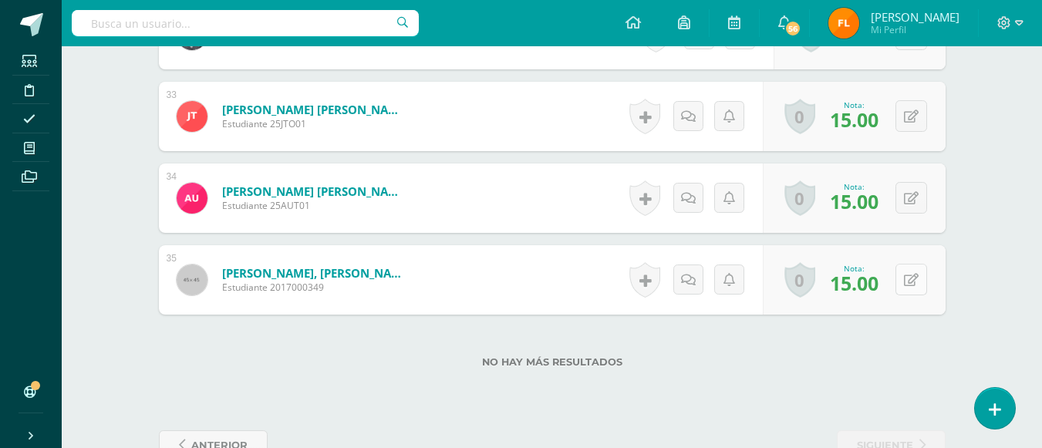
scroll to position [3130, 0]
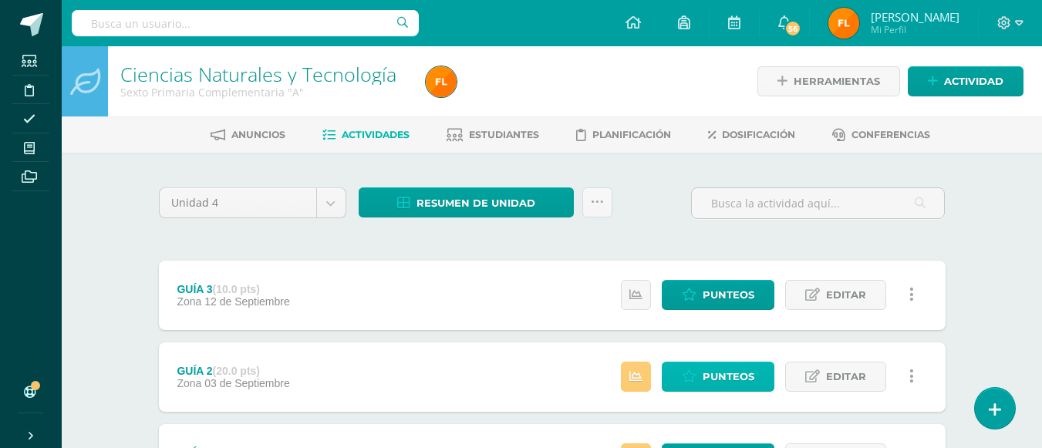
click at [733, 382] on span "Punteos" at bounding box center [729, 377] width 52 height 29
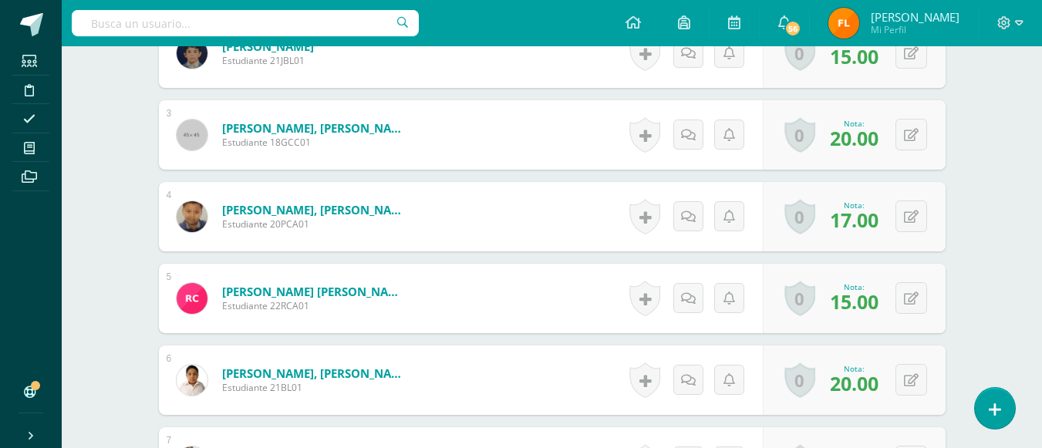
scroll to position [691, 0]
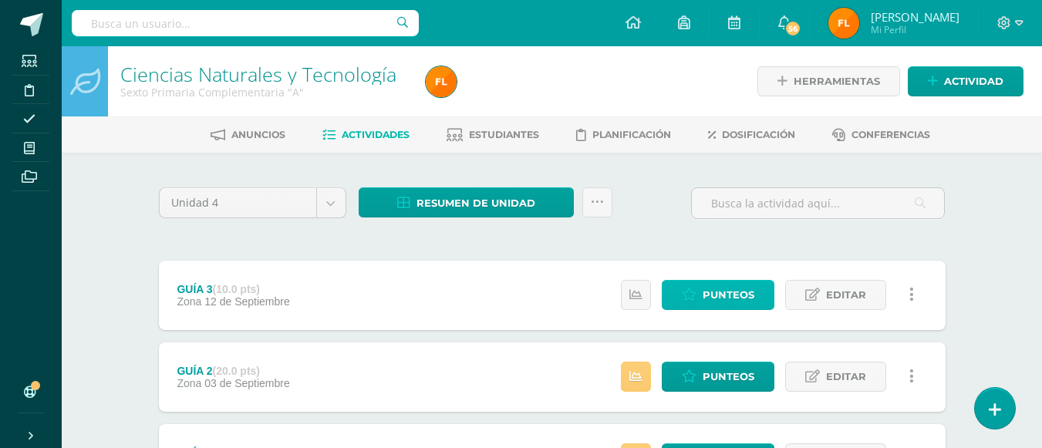
click at [733, 299] on span "Punteos" at bounding box center [729, 295] width 52 height 29
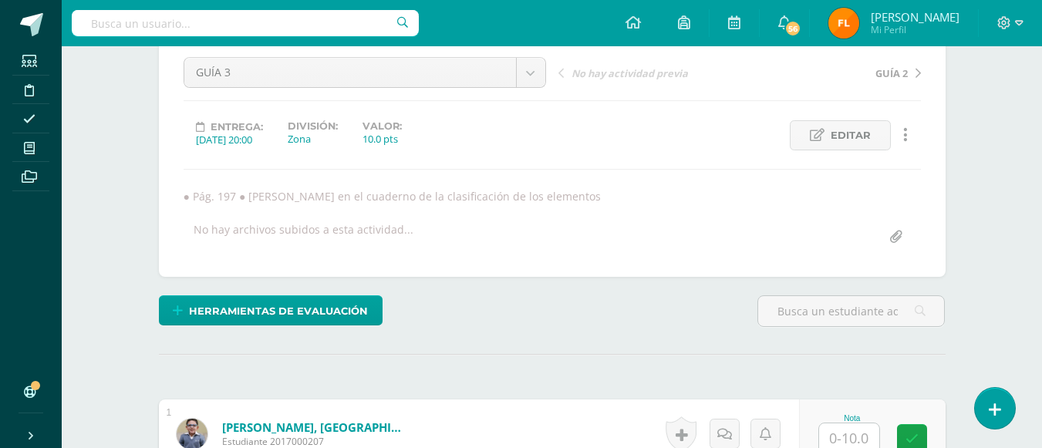
scroll to position [306, 0]
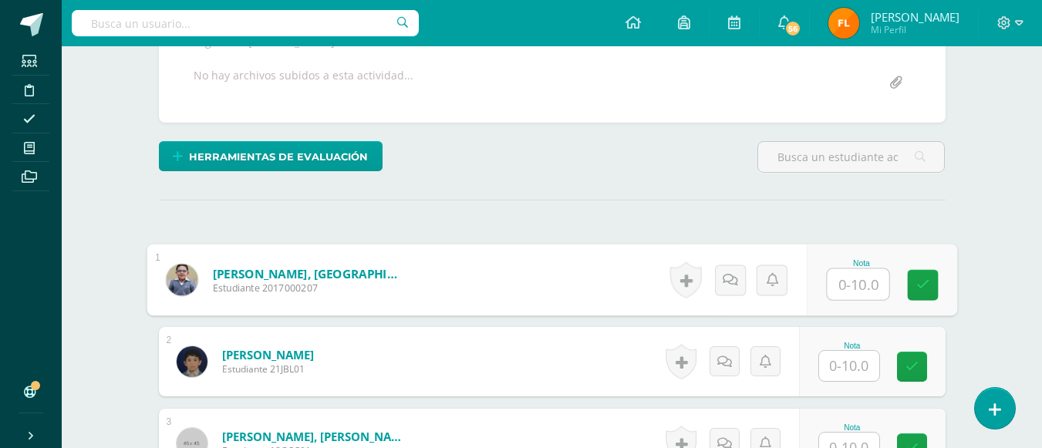
click at [847, 294] on input "text" at bounding box center [858, 284] width 62 height 31
type input "10"
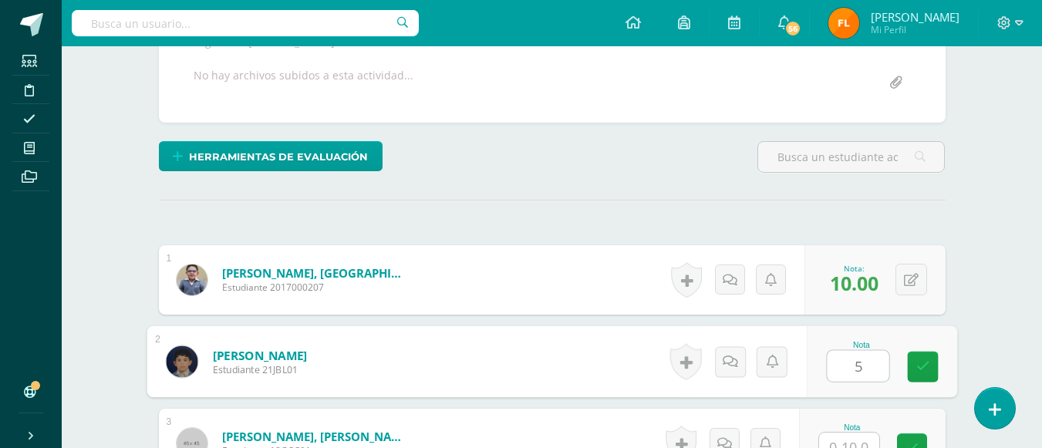
type input "5"
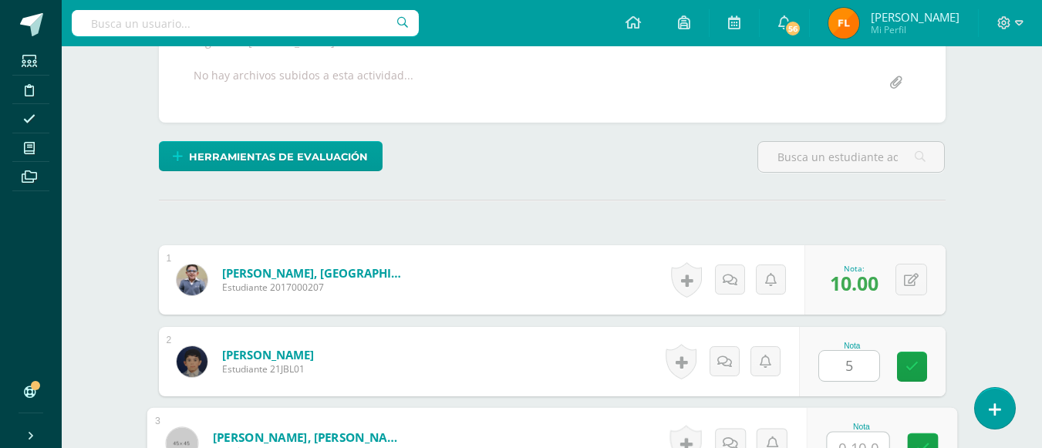
scroll to position [321, 0]
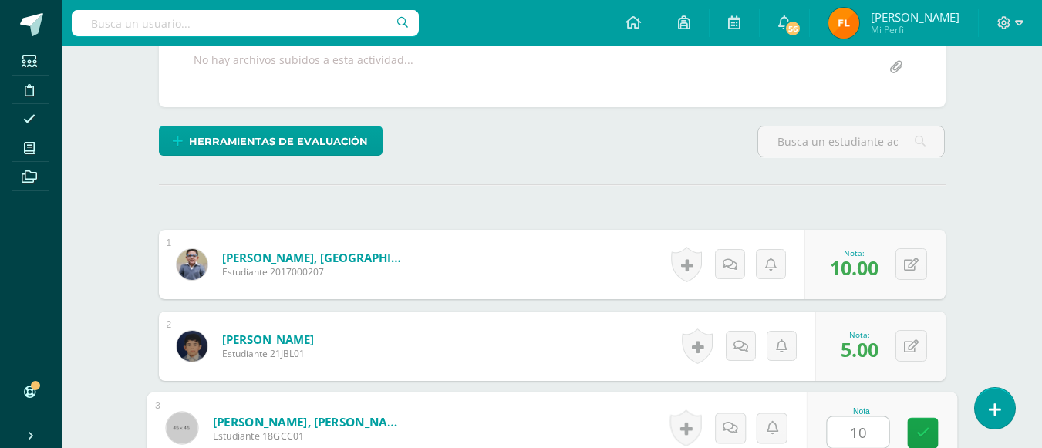
type input "10"
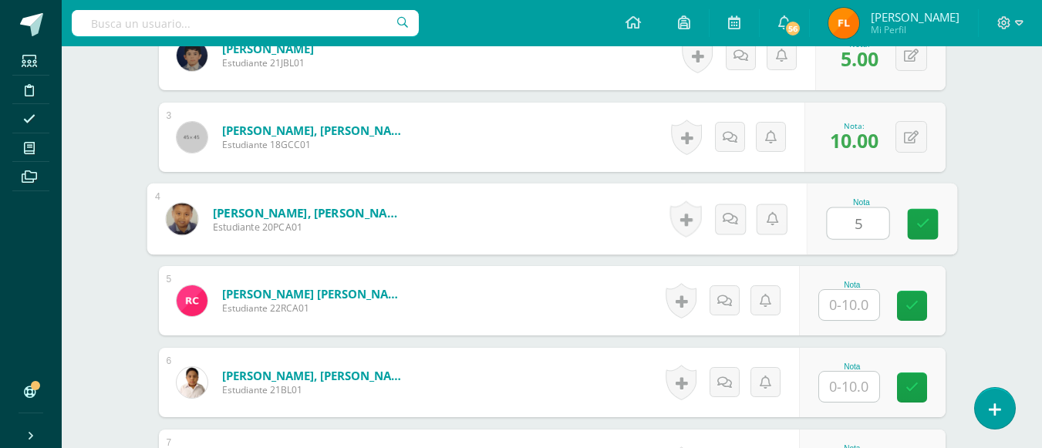
type input "5"
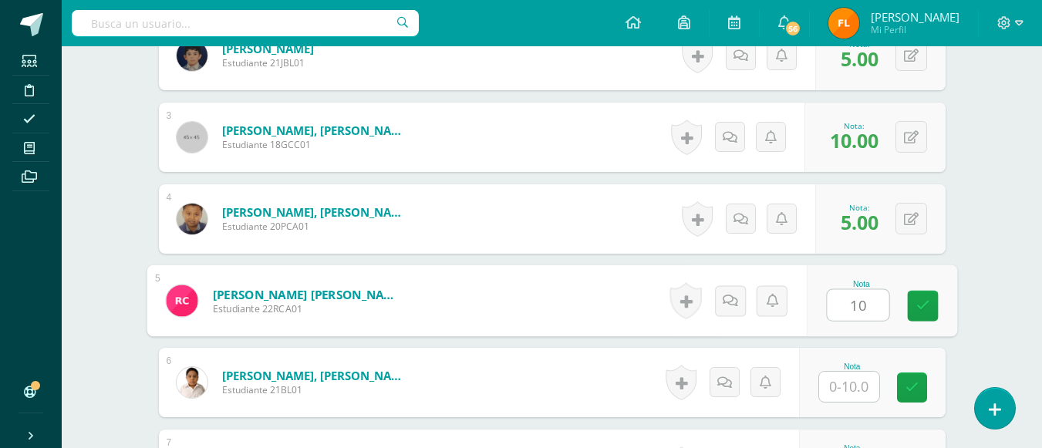
type input "10"
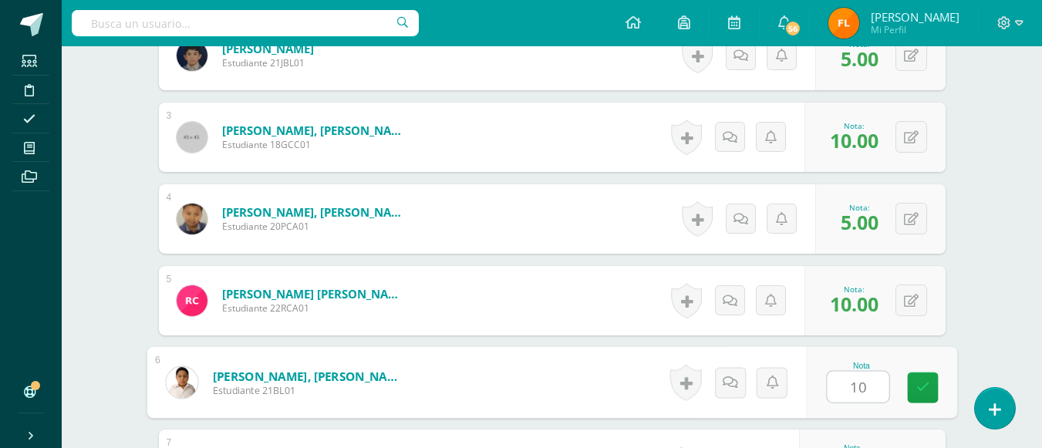
type input "10"
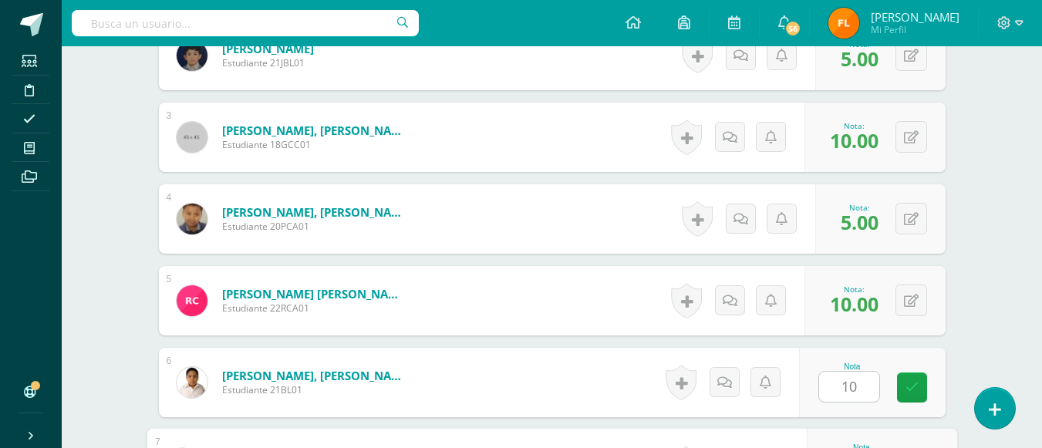
scroll to position [857, 0]
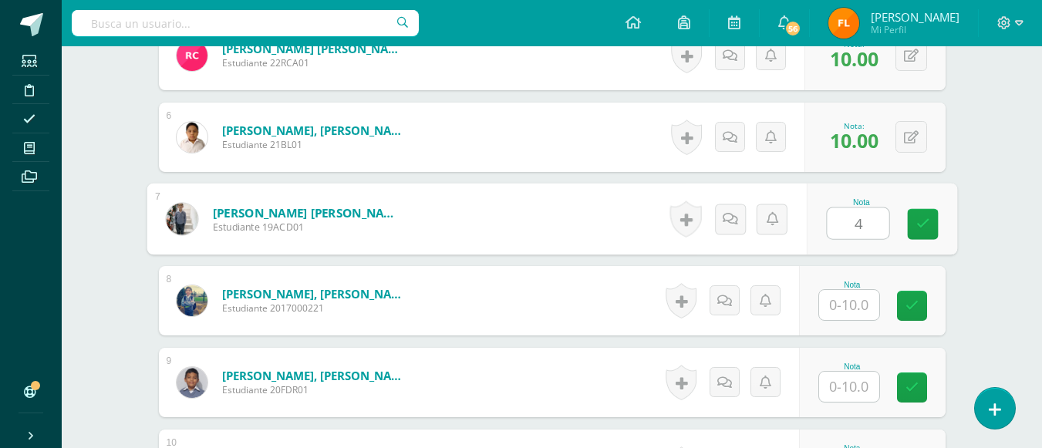
type input "4"
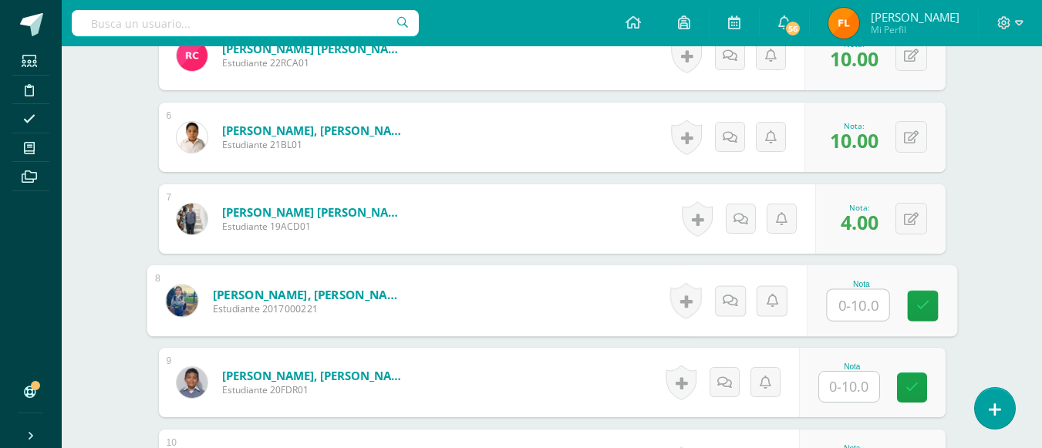
type input "5"
type input "8"
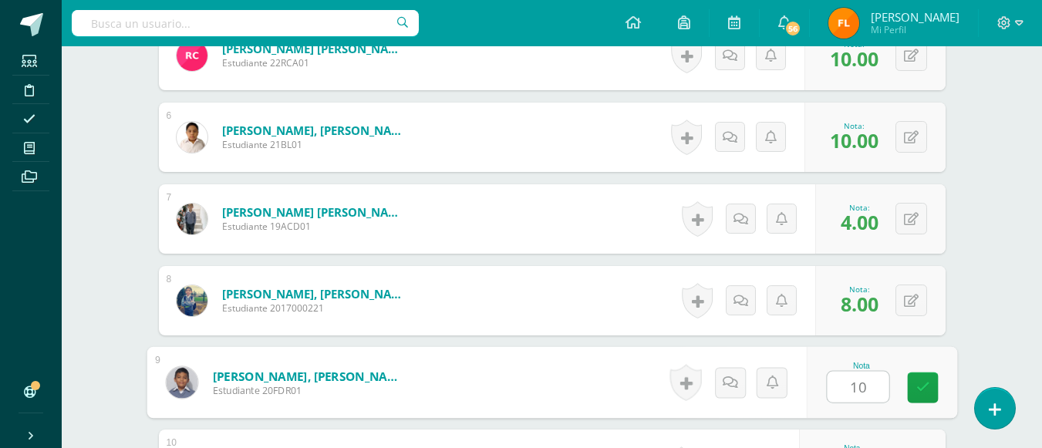
type input "10"
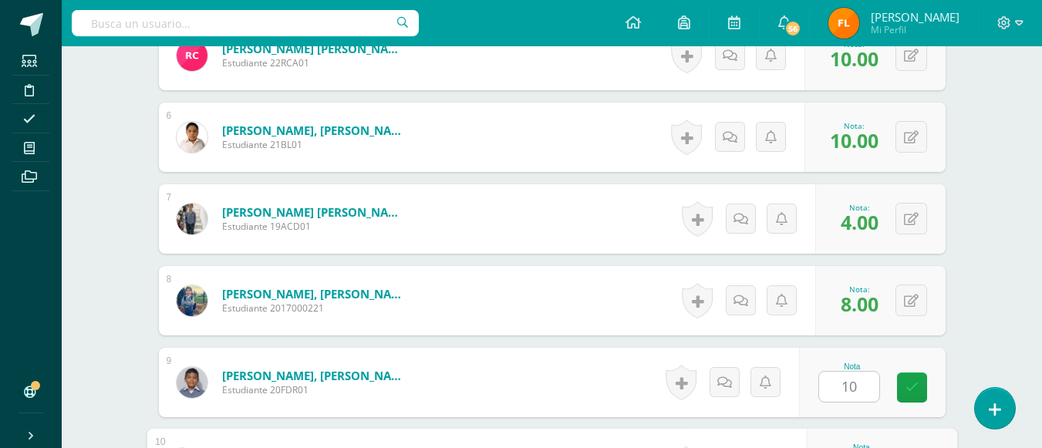
scroll to position [1103, 0]
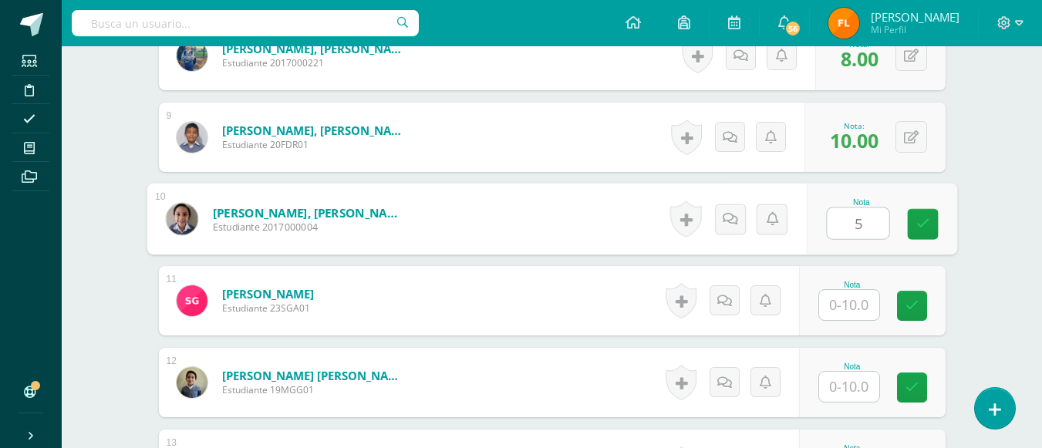
type input "5"
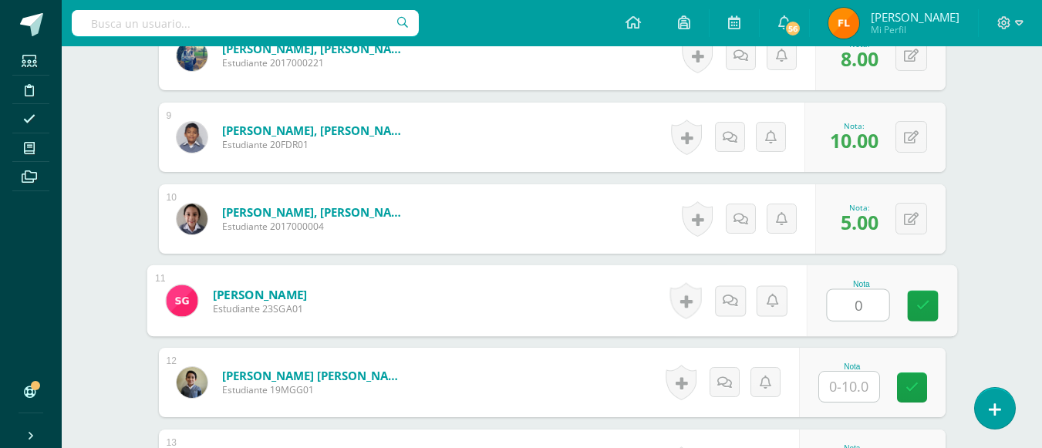
type input "0"
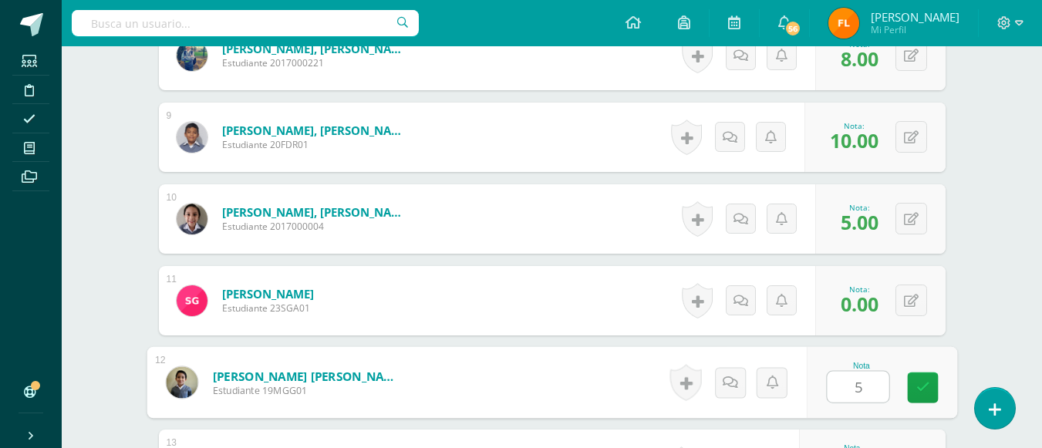
type input "5"
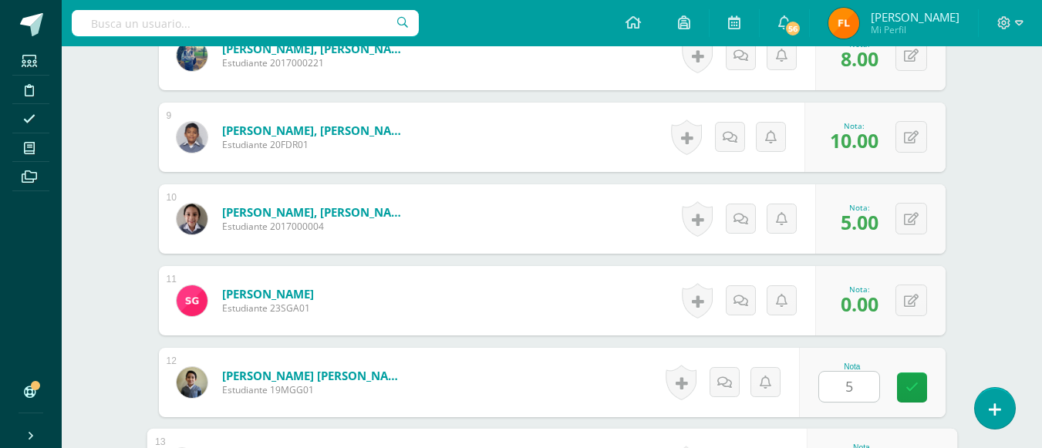
scroll to position [1348, 0]
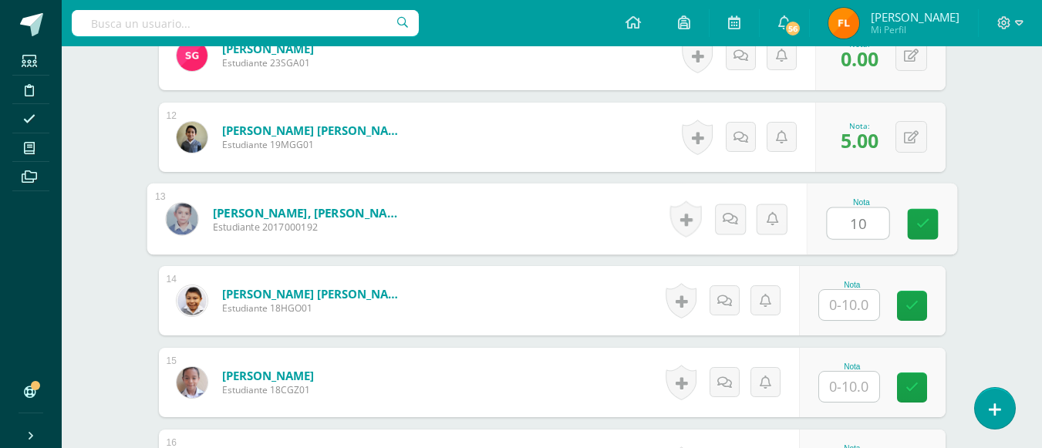
type input "10"
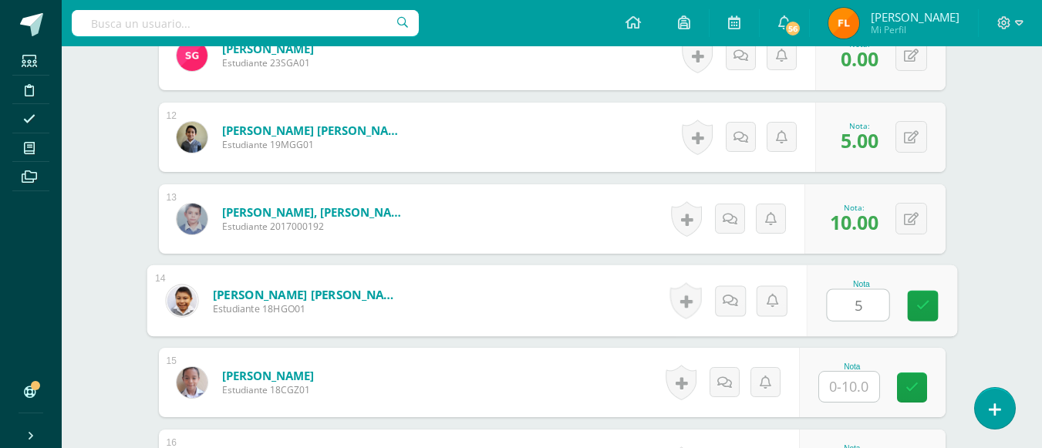
type input "5"
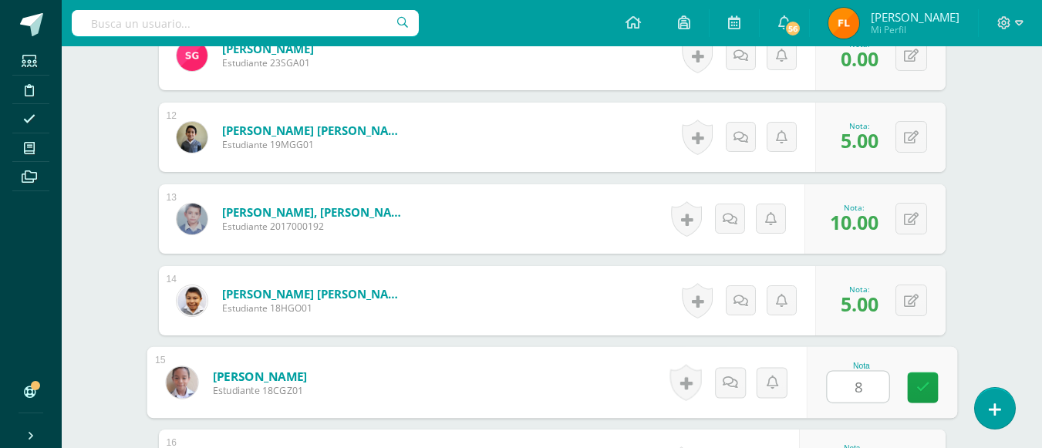
type input "8"
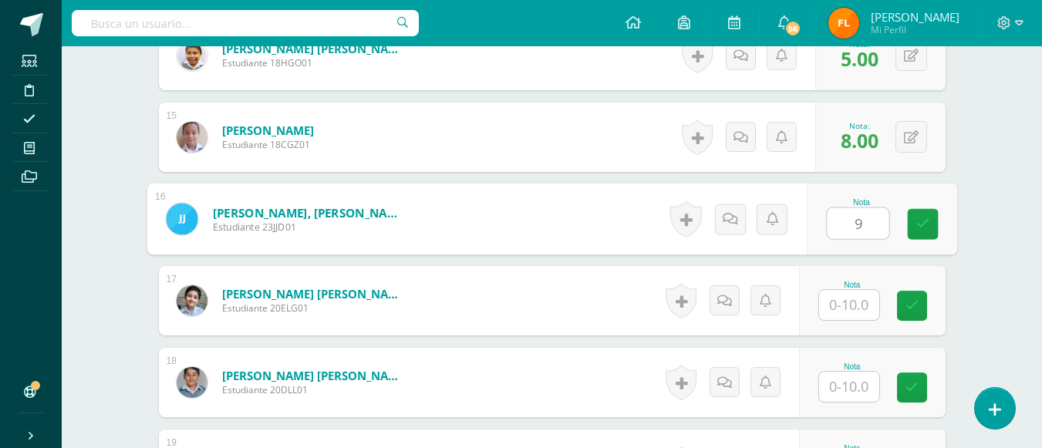
type input "9"
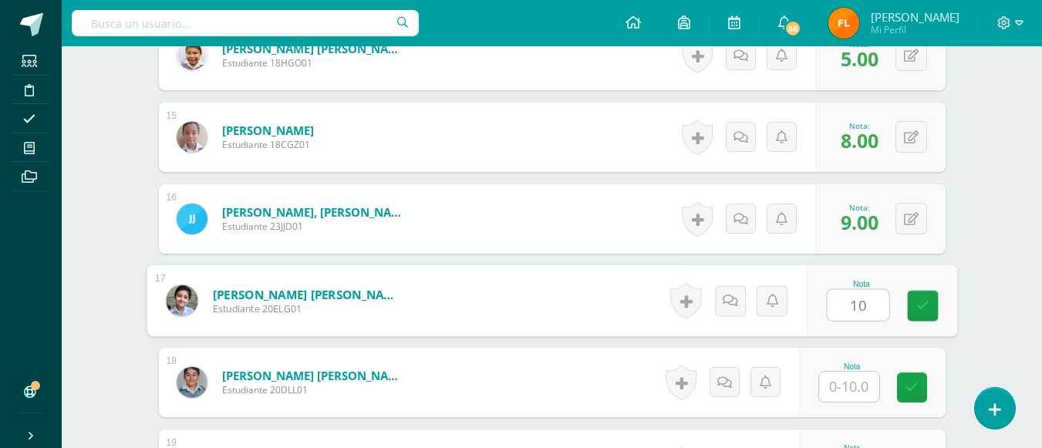
type input "10"
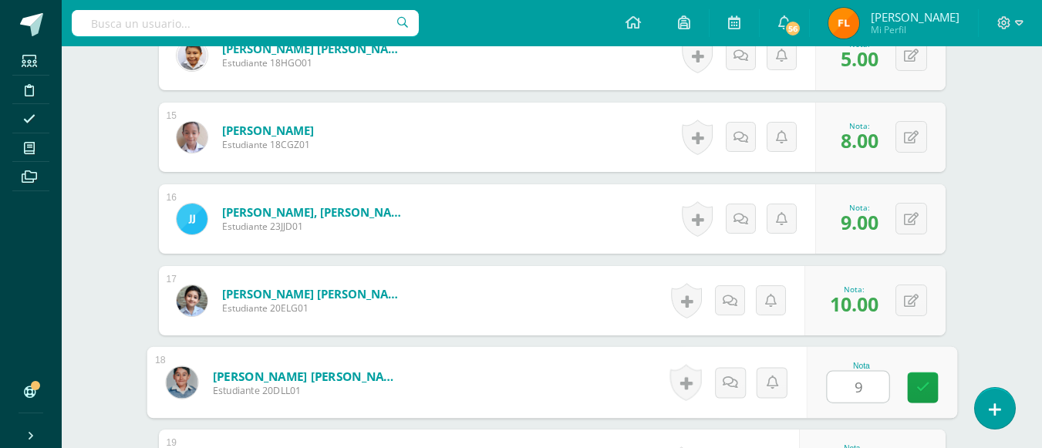
type input "9"
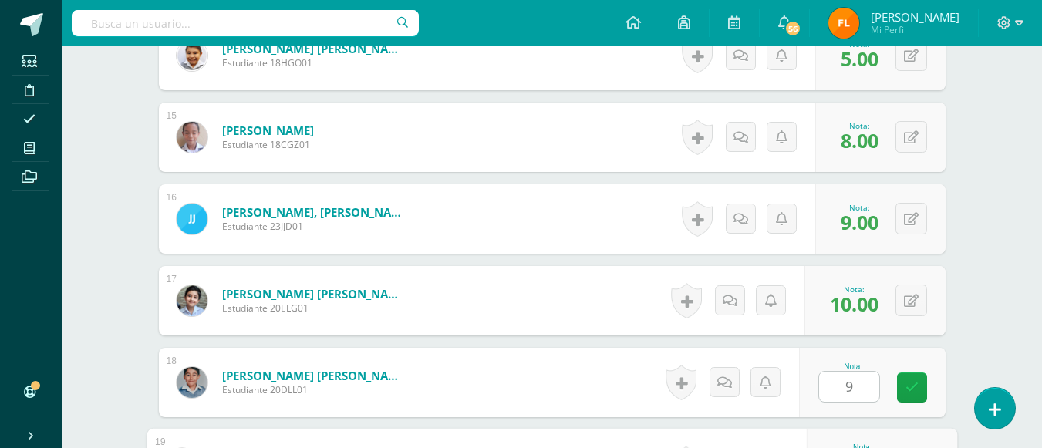
scroll to position [1839, 0]
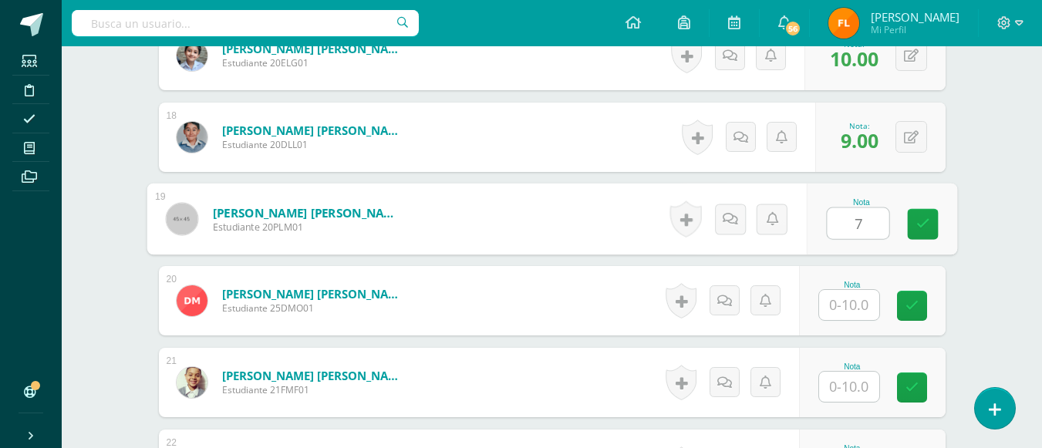
type input "7"
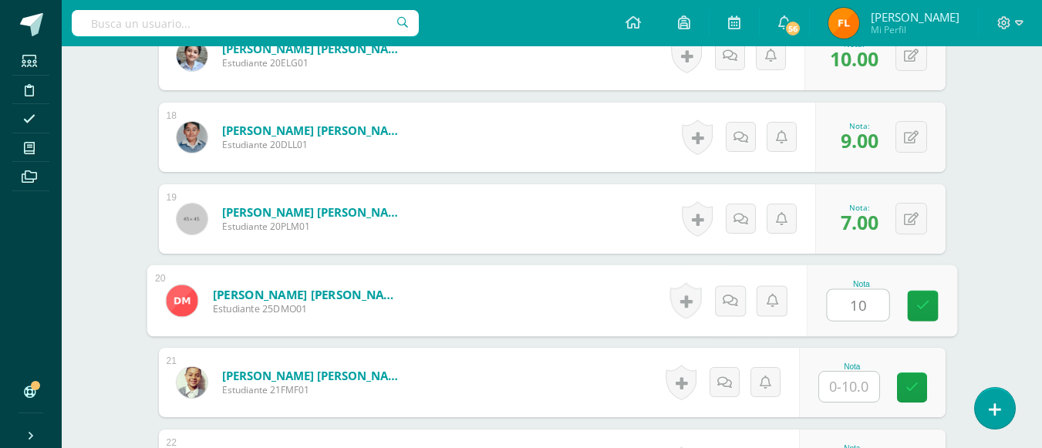
type input "10"
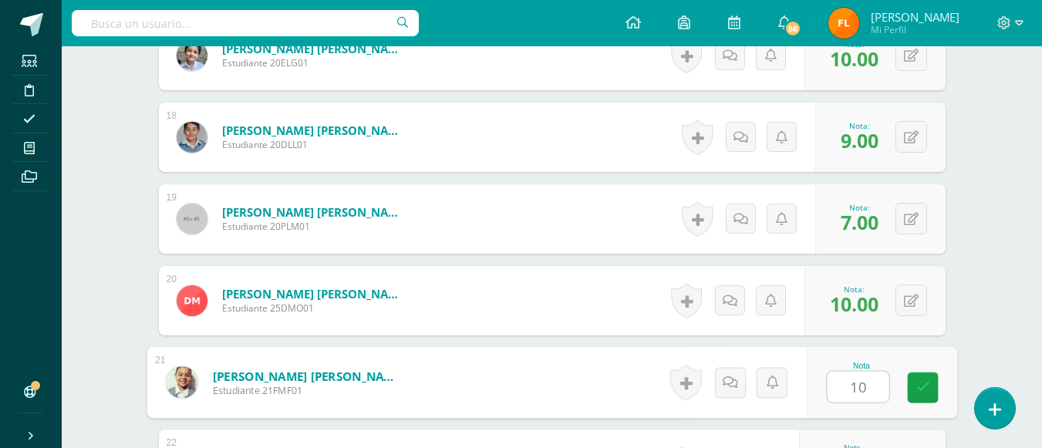
type input "10"
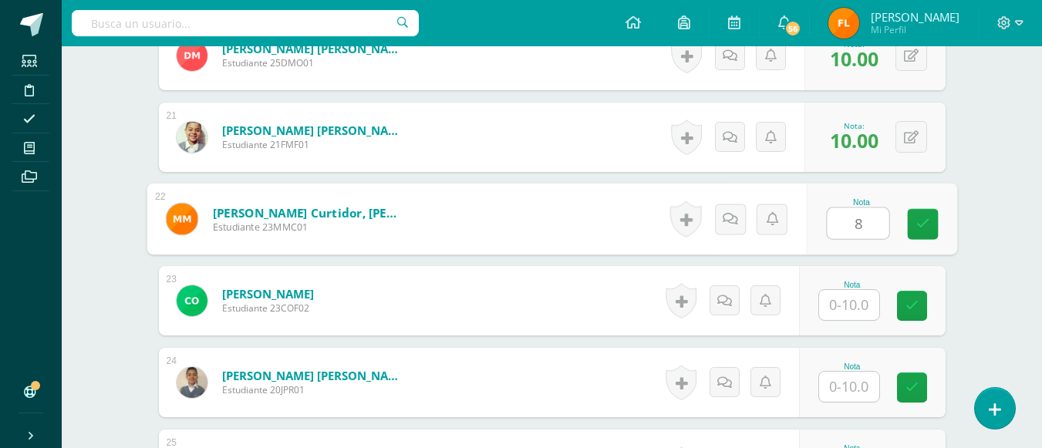
type input "8"
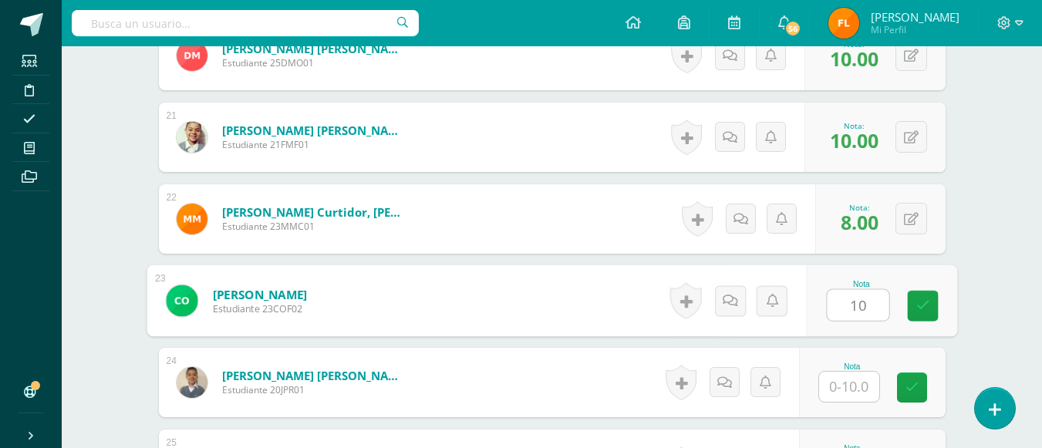
type input "10"
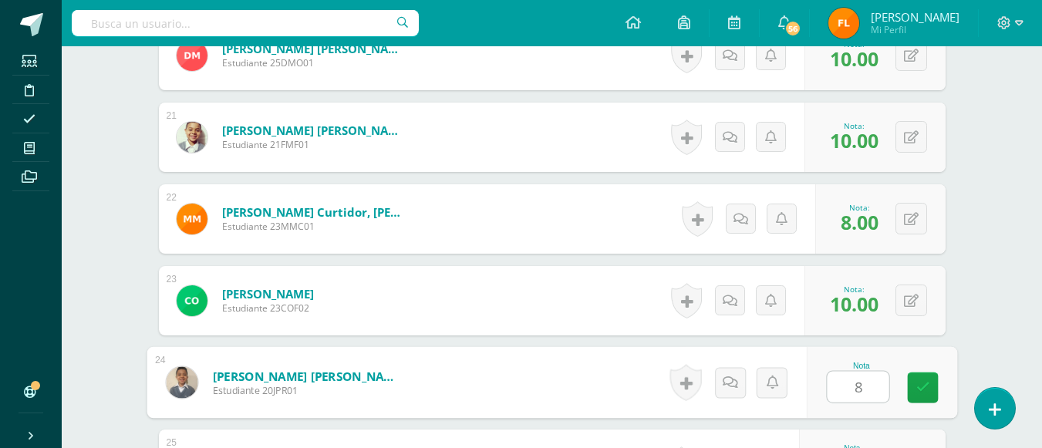
type input "8"
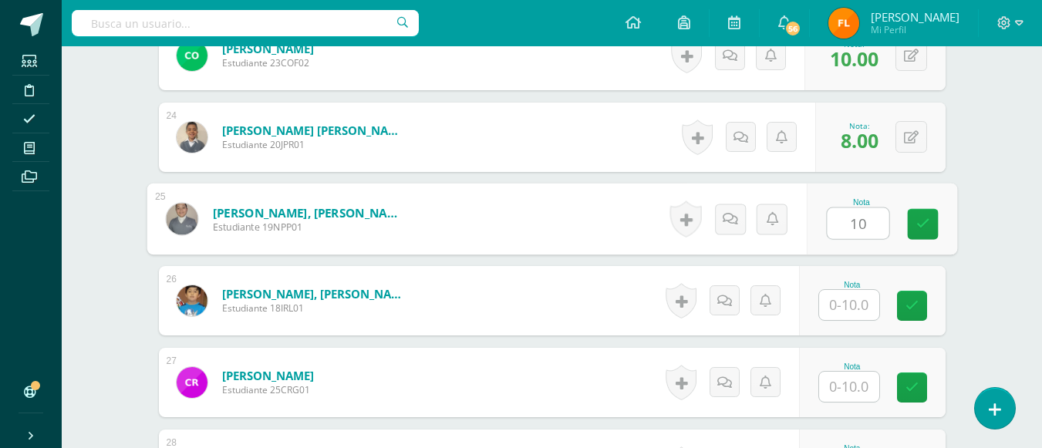
type input "10"
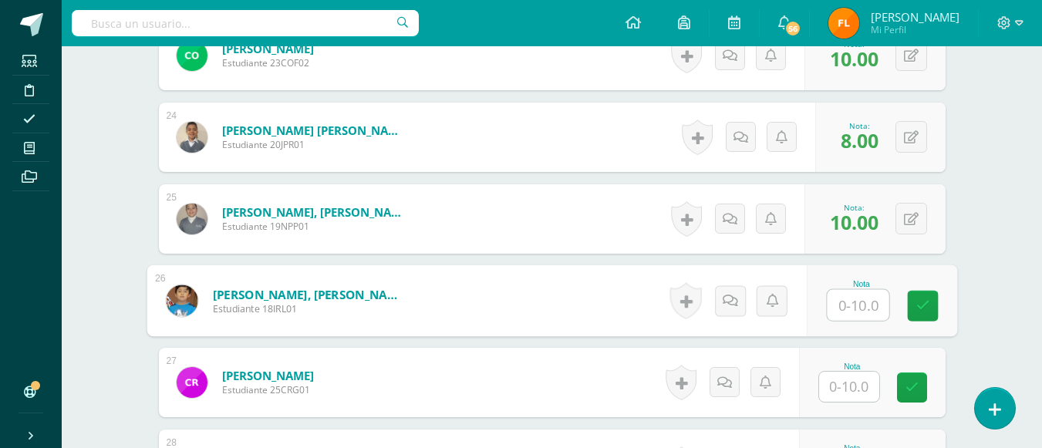
type input "9"
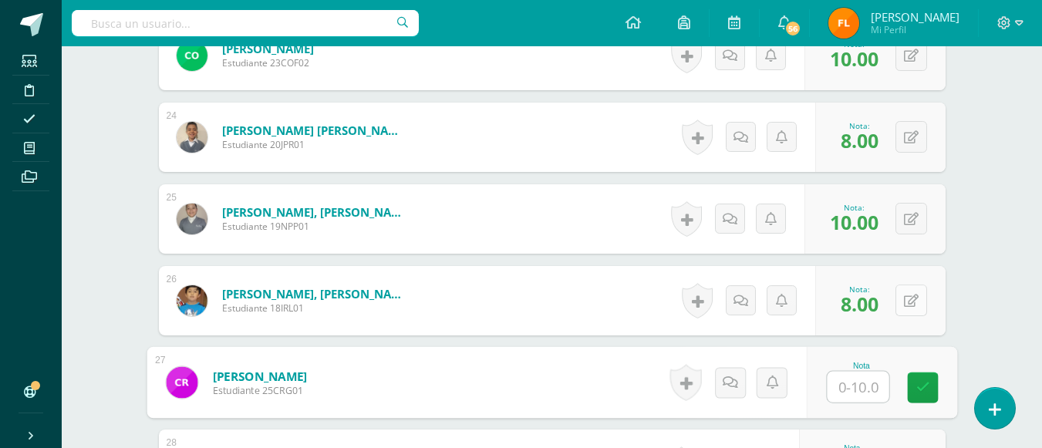
click at [910, 301] on icon at bounding box center [911, 301] width 15 height 13
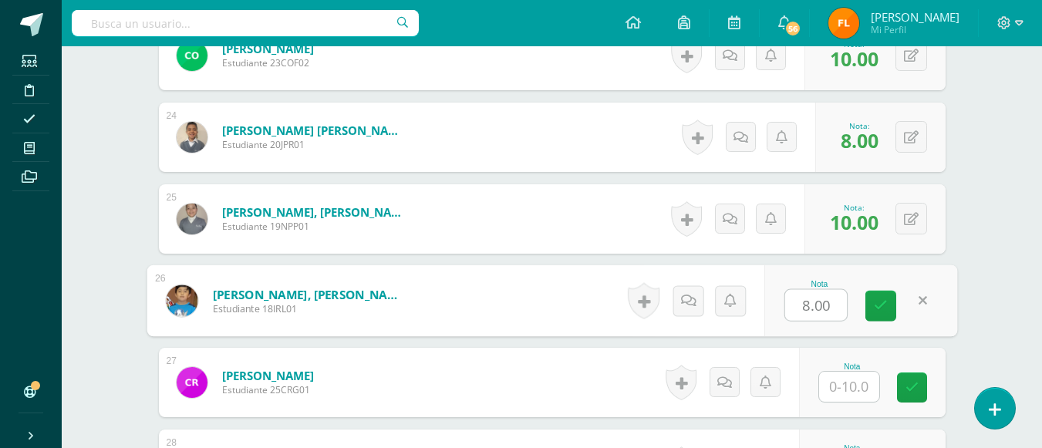
click at [831, 306] on input "8.00" at bounding box center [817, 305] width 62 height 31
type input "8"
type input "7"
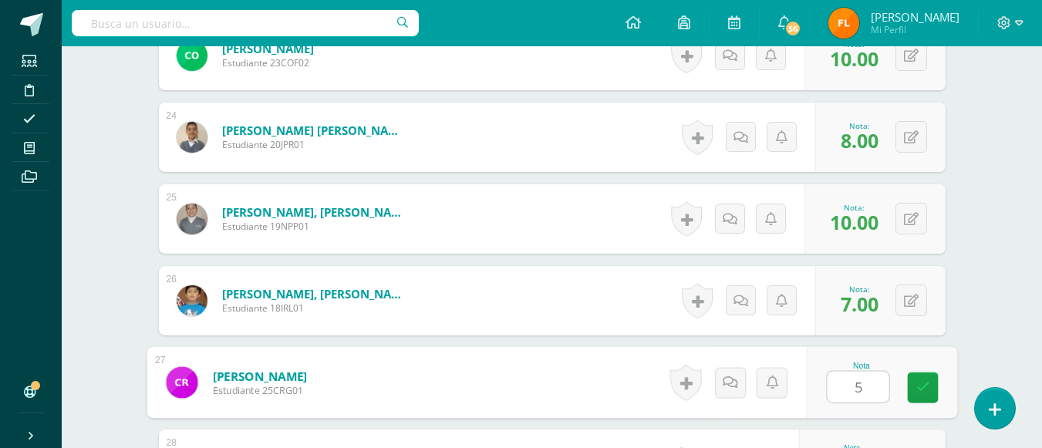
type input "5"
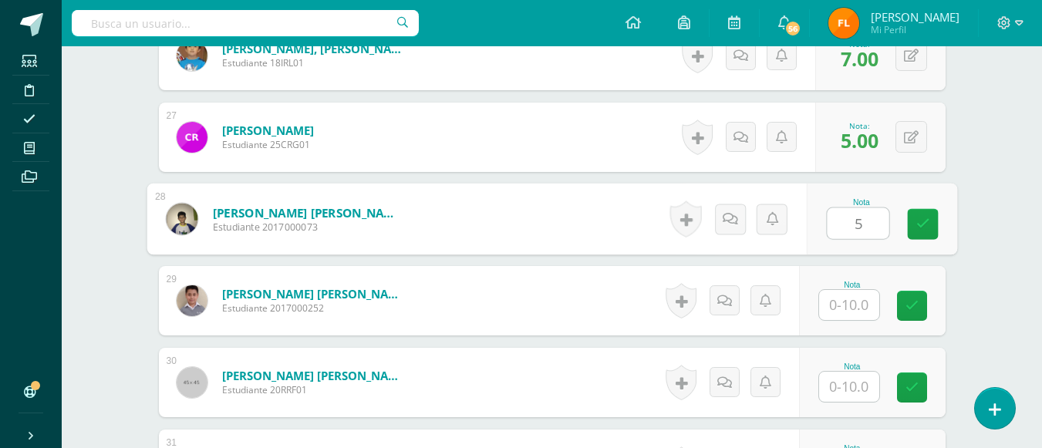
type input "5"
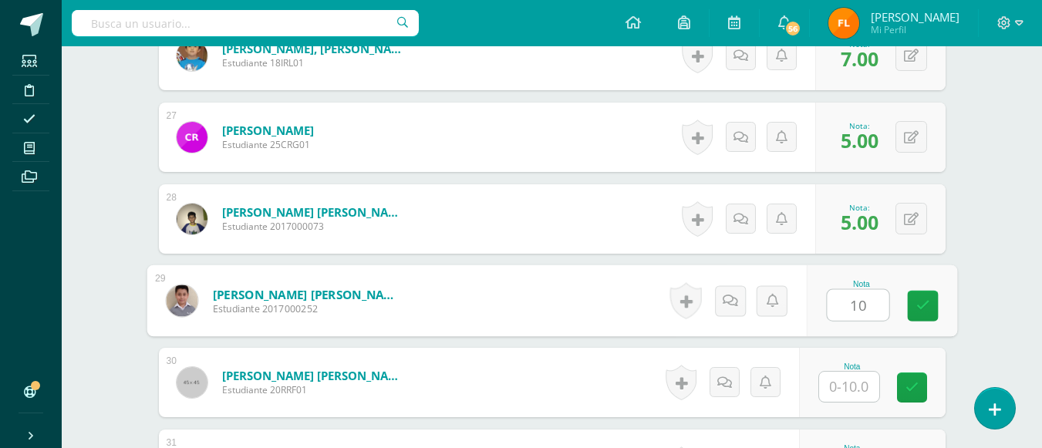
type input "10"
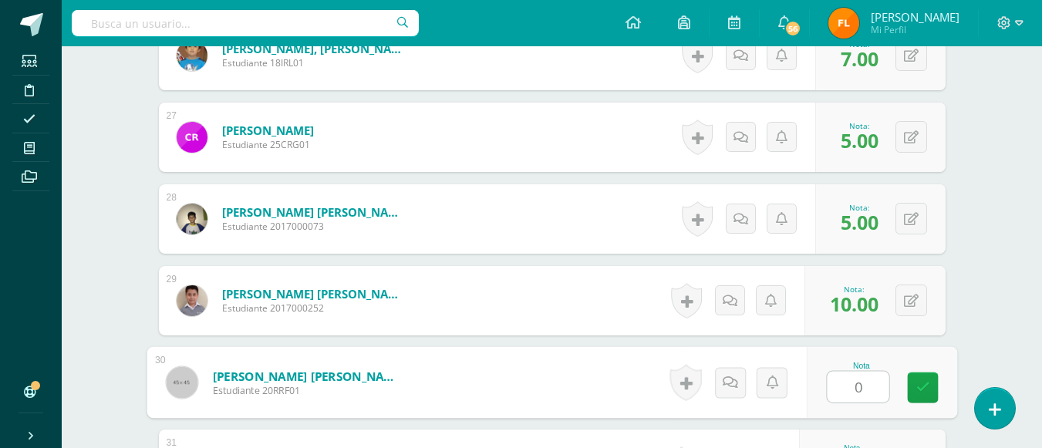
type input "0"
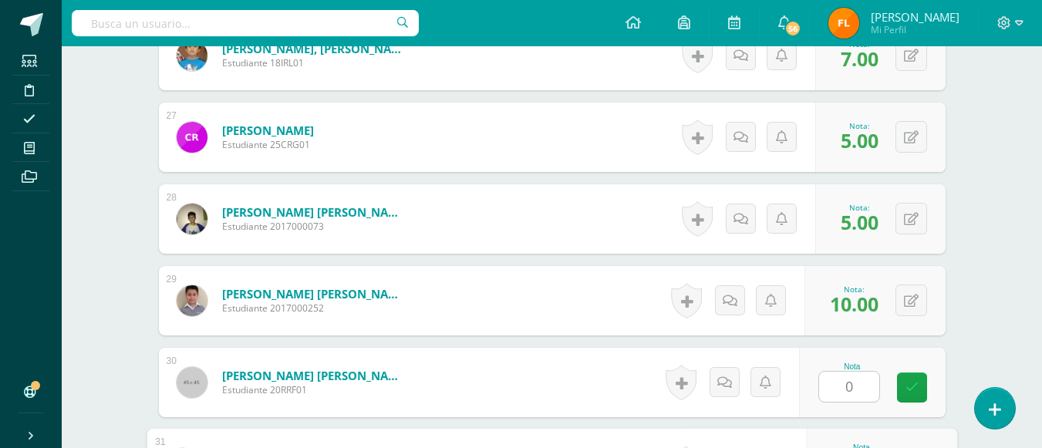
scroll to position [2820, 0]
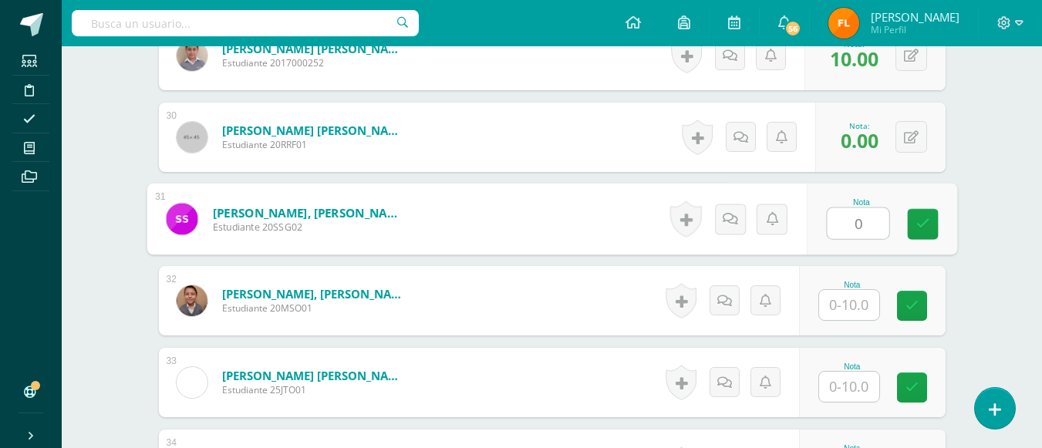
type input "0"
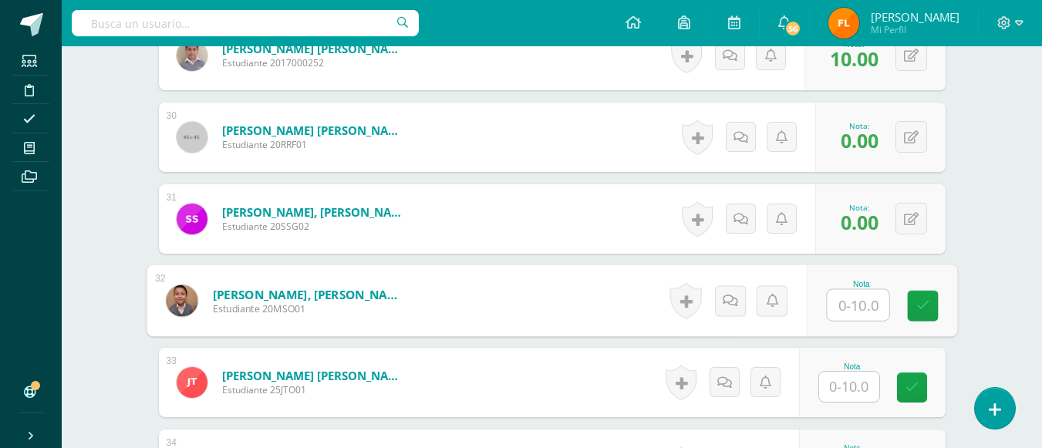
click at [848, 390] on input "text" at bounding box center [849, 387] width 60 height 30
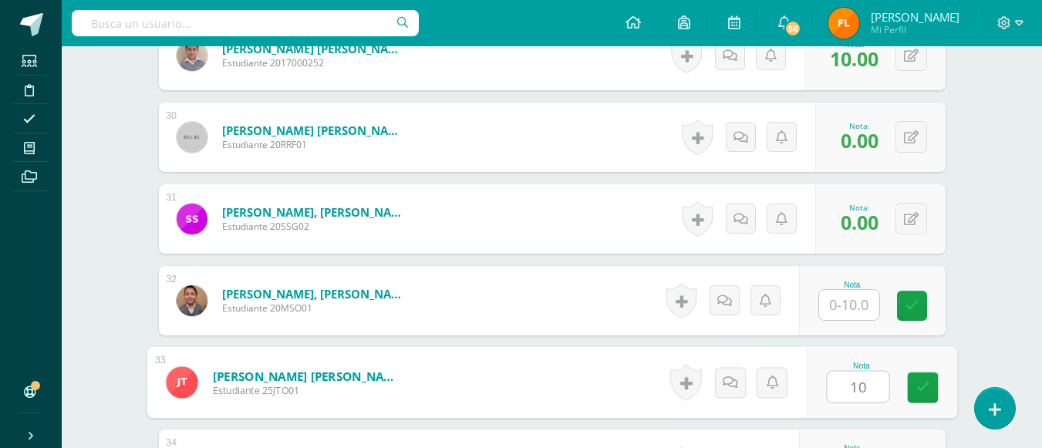
type input "10"
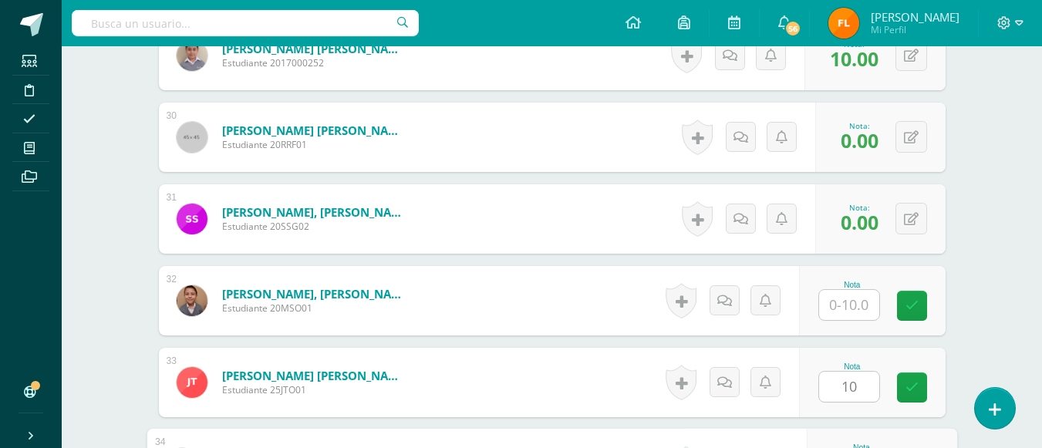
scroll to position [3066, 0]
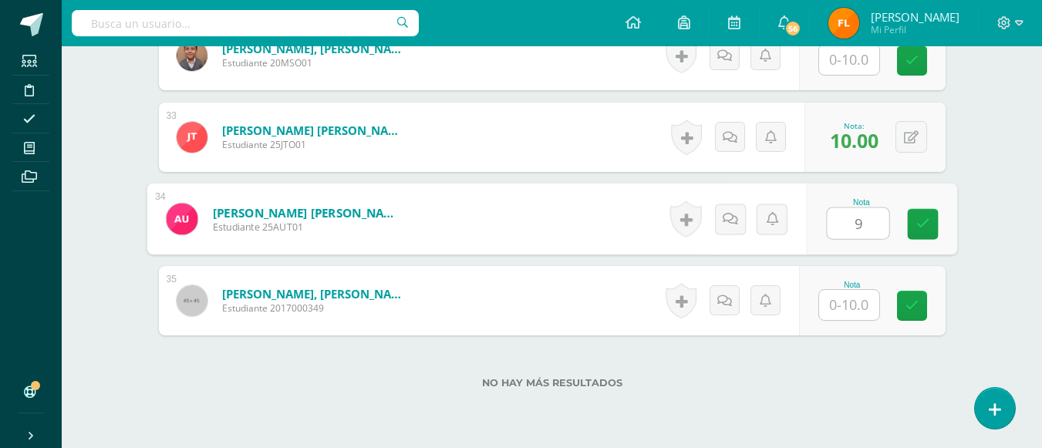
type input "9"
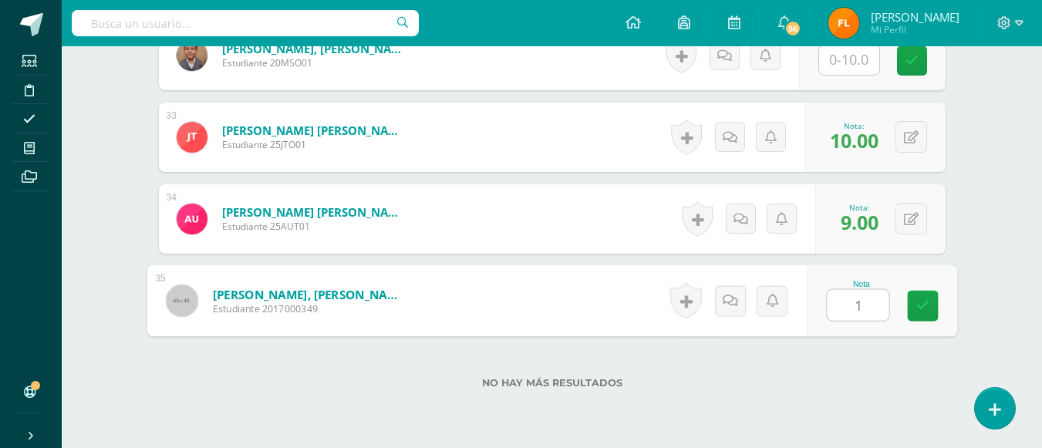
type input "10"
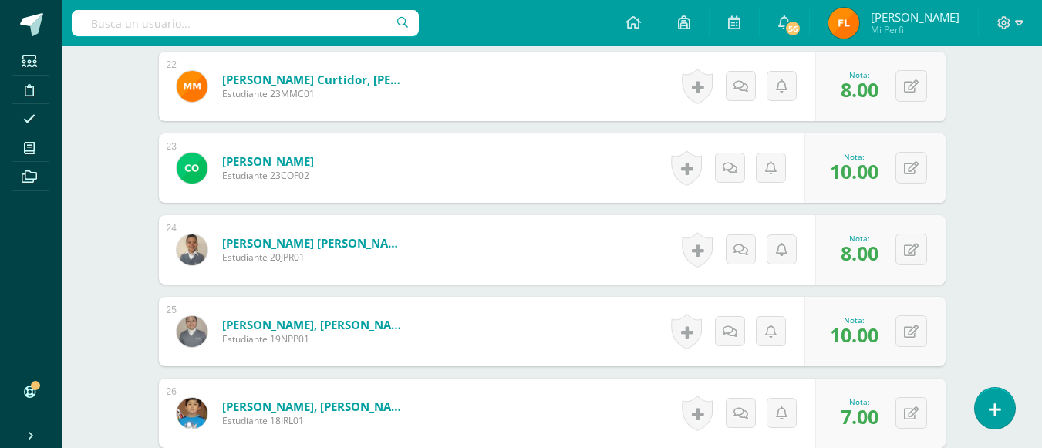
scroll to position [2140, 0]
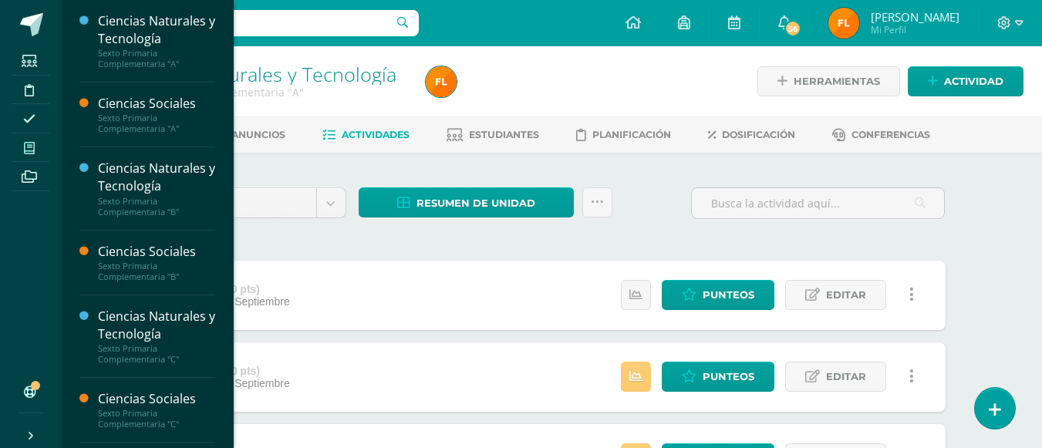
click at [32, 147] on icon at bounding box center [29, 148] width 11 height 12
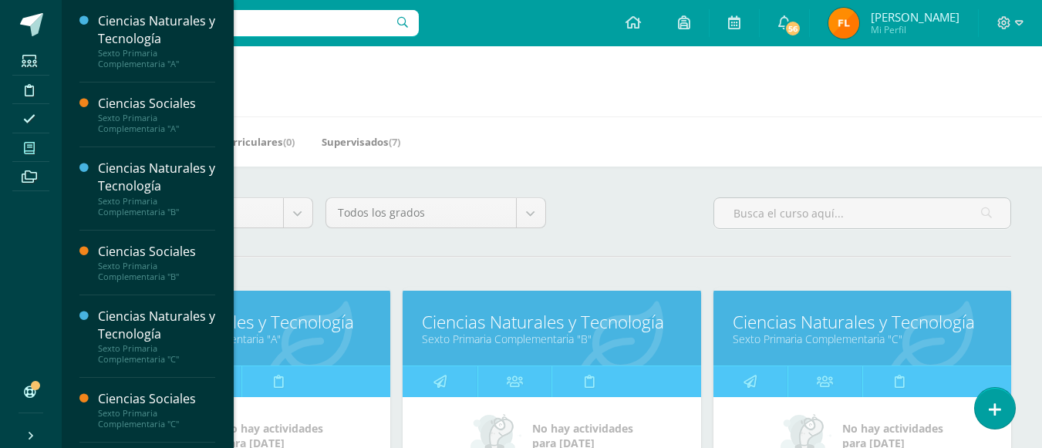
click at [514, 326] on link "Ciencias Naturales y Tecnología" at bounding box center [551, 322] width 259 height 24
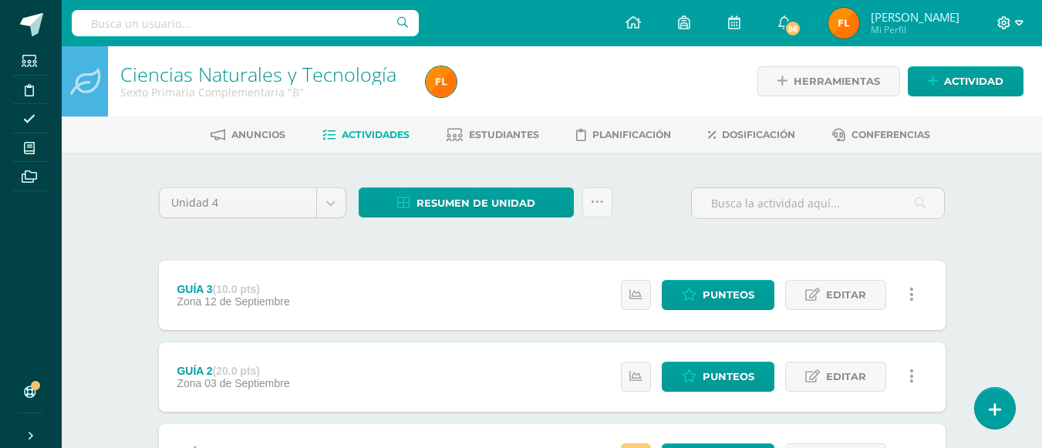
click at [1020, 22] on icon at bounding box center [1019, 23] width 8 height 14
click at [968, 107] on span "Cerrar sesión" at bounding box center [971, 105] width 69 height 15
